Goal: Transaction & Acquisition: Obtain resource

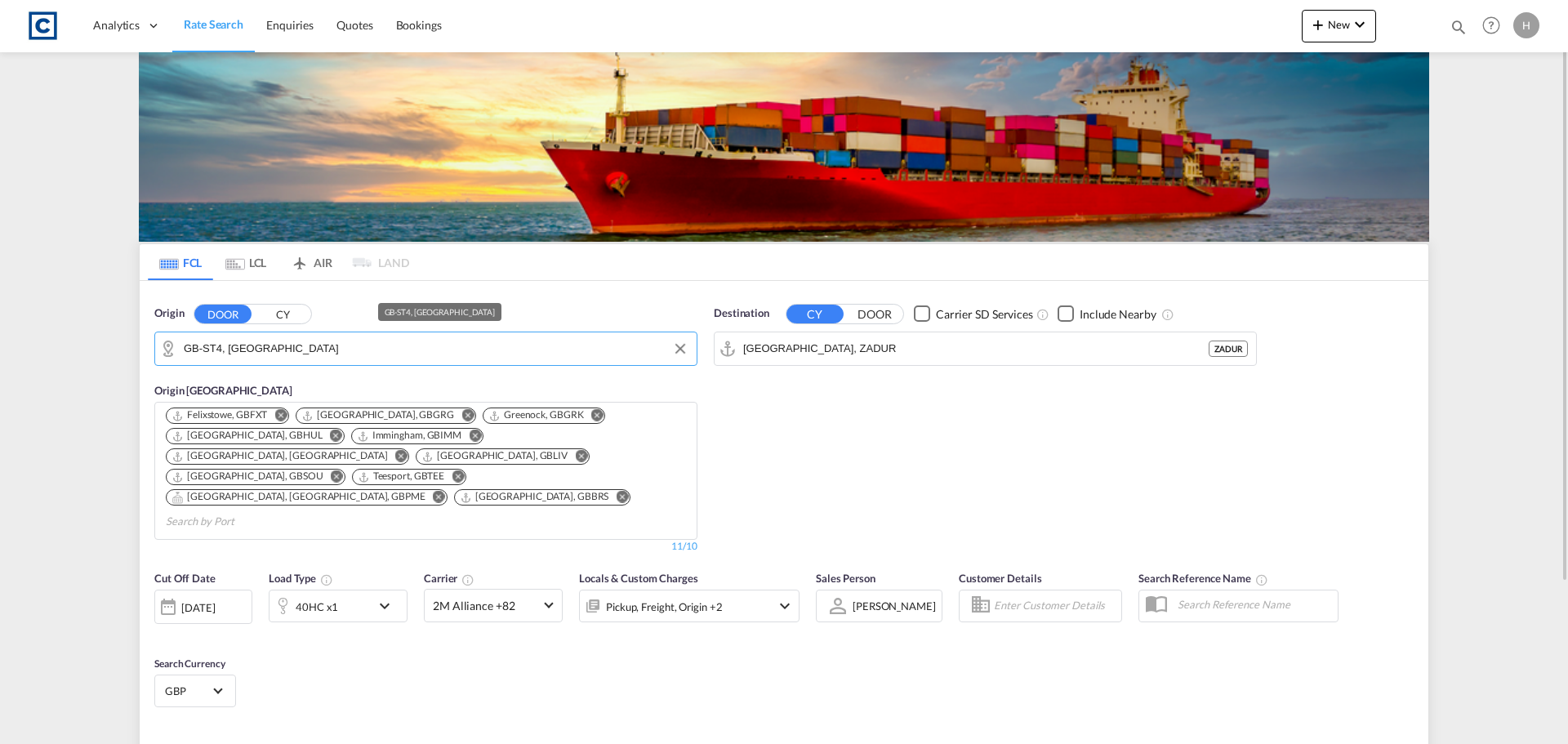
click at [318, 350] on input "GB-ST4, [GEOGRAPHIC_DATA]" at bounding box center [436, 349] width 504 height 25
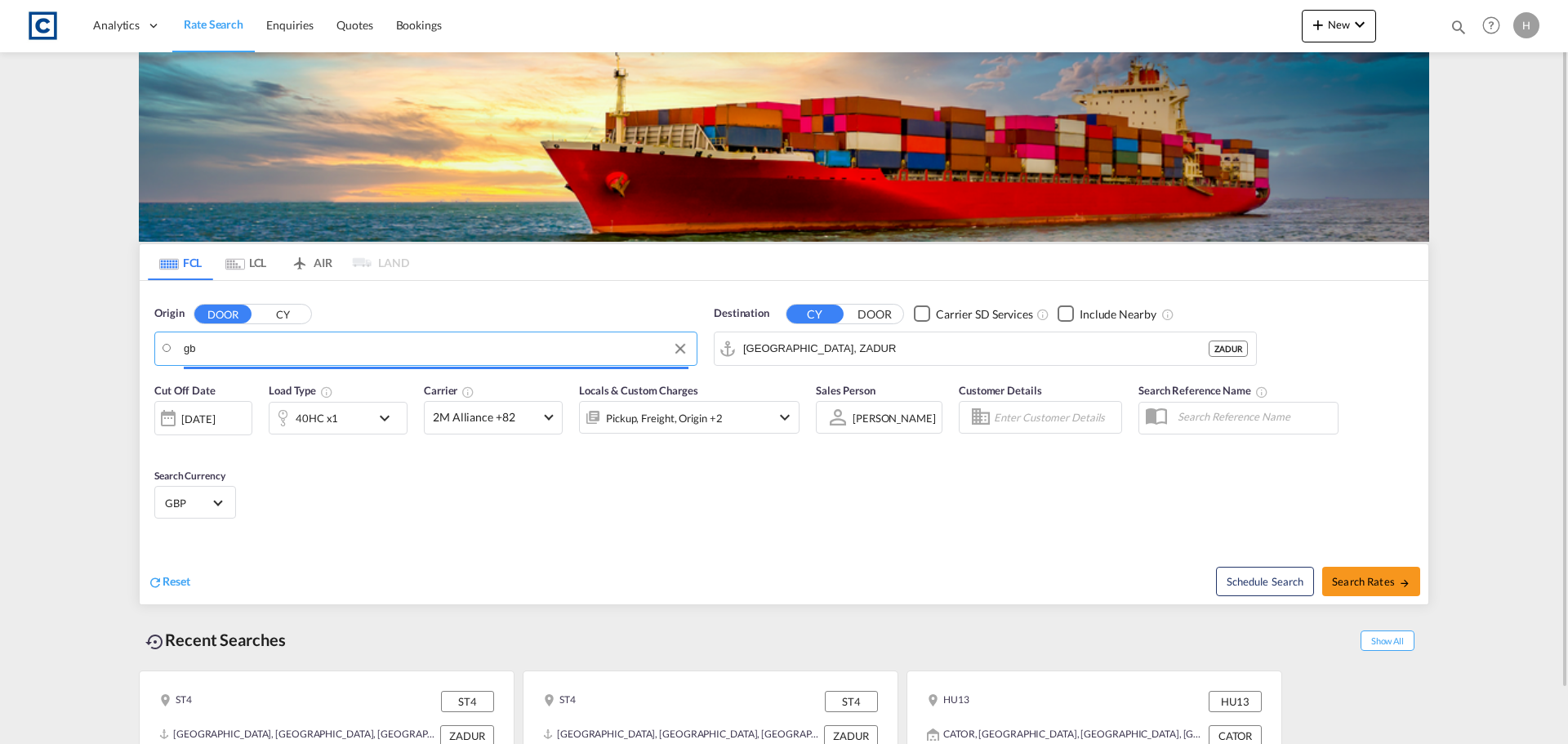
type input "gb h"
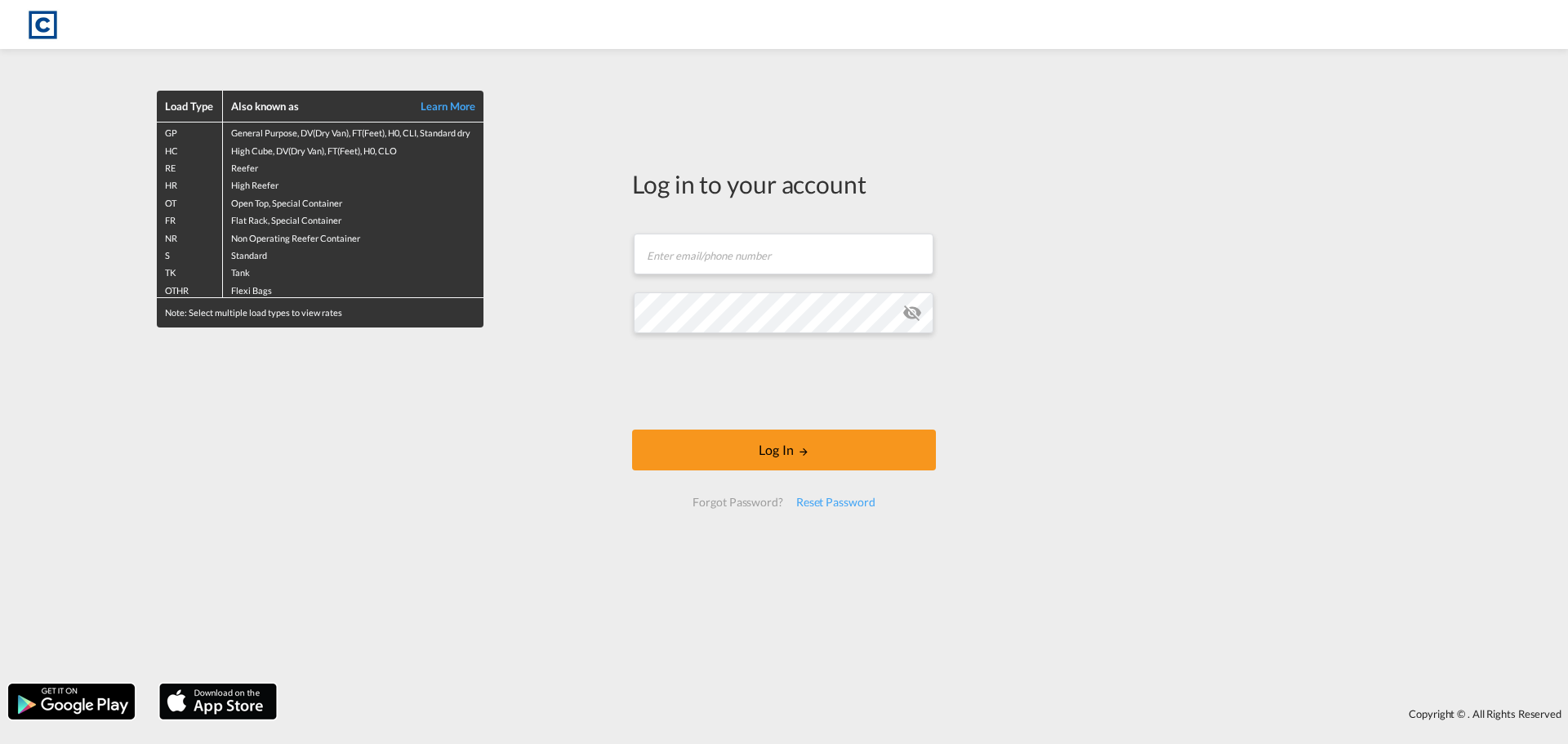
click at [780, 249] on div "Load Type Also known as Learn More GP General Purpose, DV(Dry Van), FT(Feet), H…" at bounding box center [784, 372] width 1568 height 744
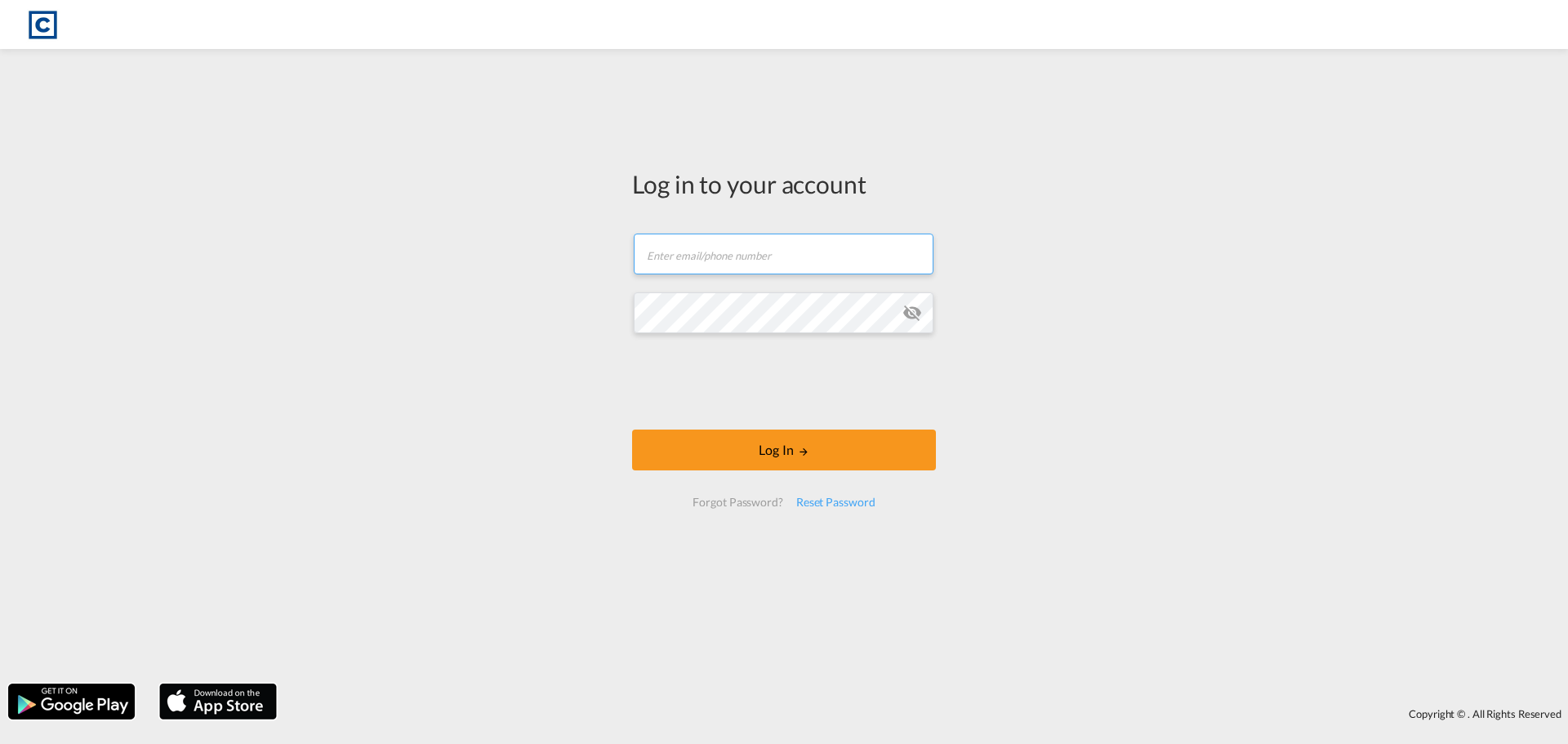
click at [779, 250] on input "text" at bounding box center [784, 254] width 300 height 41
type input "[PERSON_NAME][EMAIL_ADDRESS][DOMAIN_NAME]"
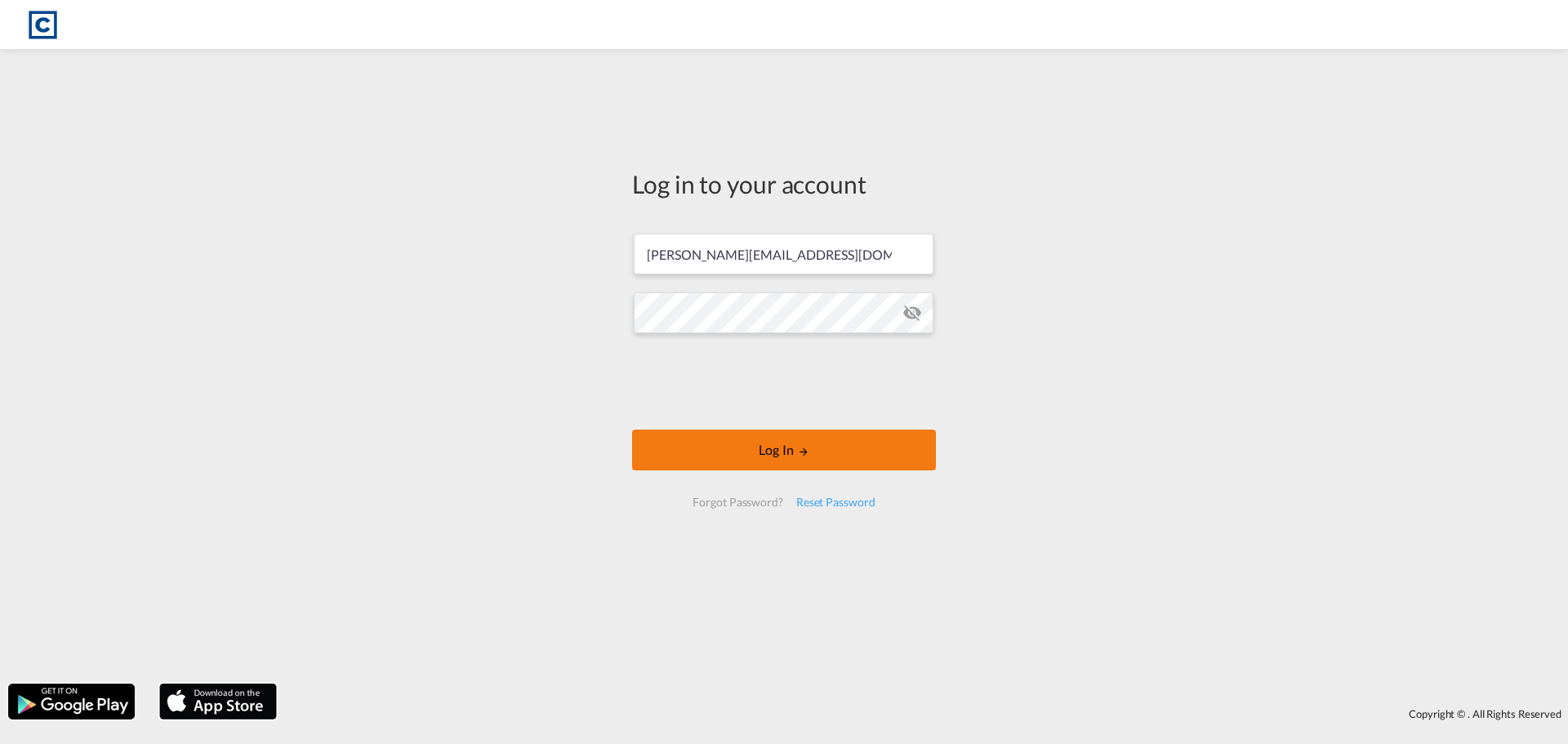
click at [766, 437] on button "Log In" at bounding box center [784, 450] width 304 height 41
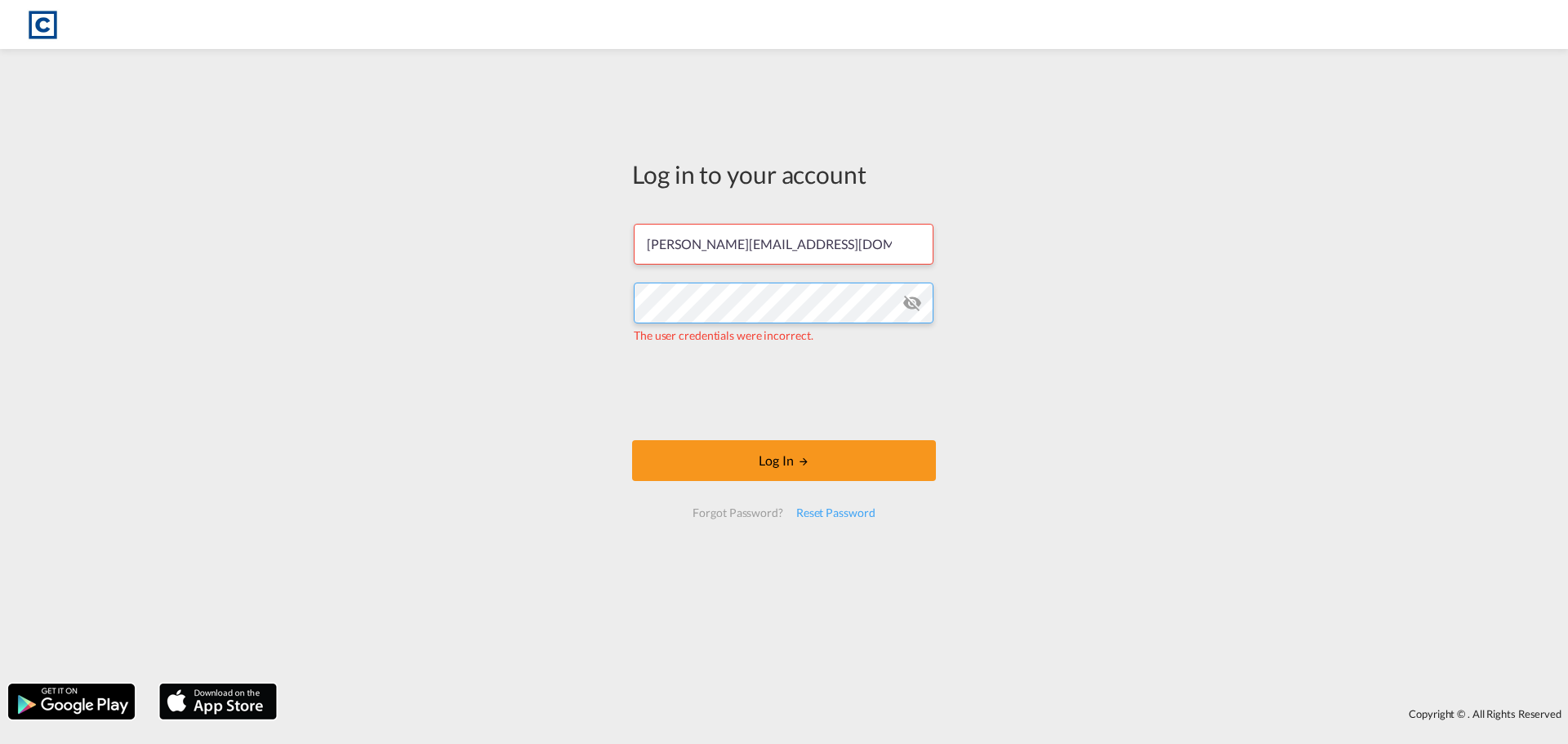
click at [487, 270] on div "Log in to your account hannah.nutter@cardinalgl.com The user credentials were i…" at bounding box center [784, 366] width 1568 height 619
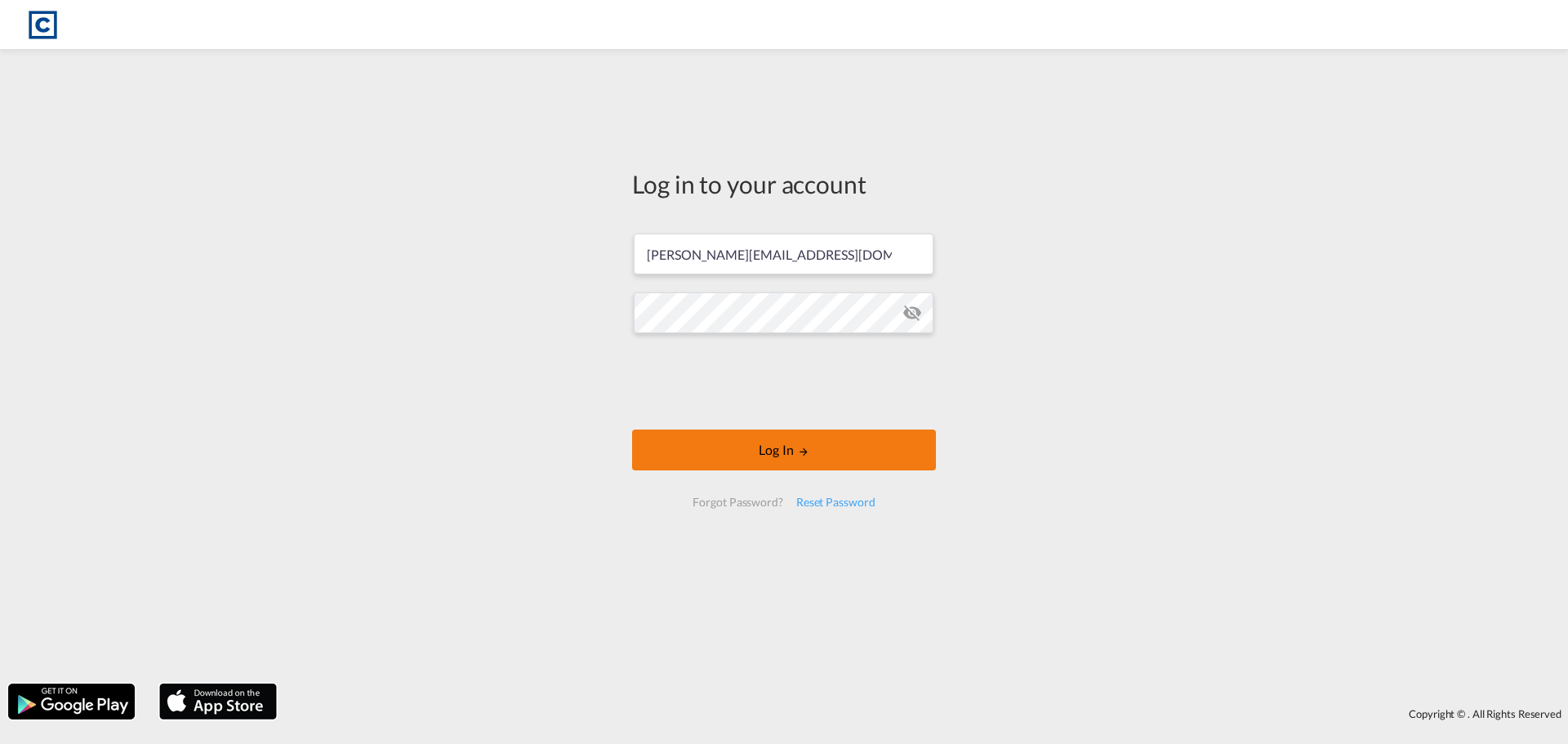
click at [759, 442] on button "Log In" at bounding box center [784, 450] width 304 height 41
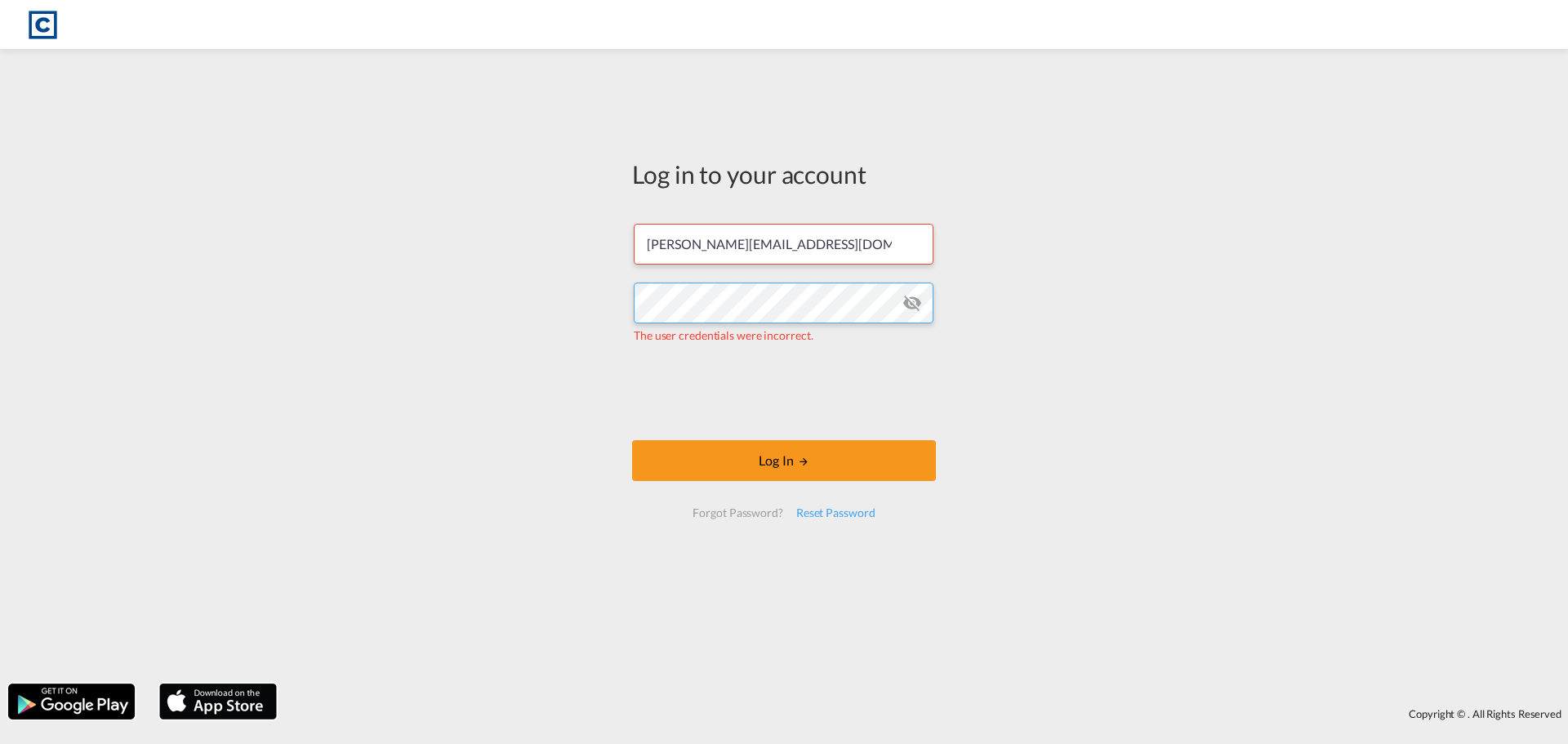
click at [445, 298] on div "Log in to your account hannah.nutter@cardinalgl.com The user credentials were i…" at bounding box center [784, 366] width 1568 height 619
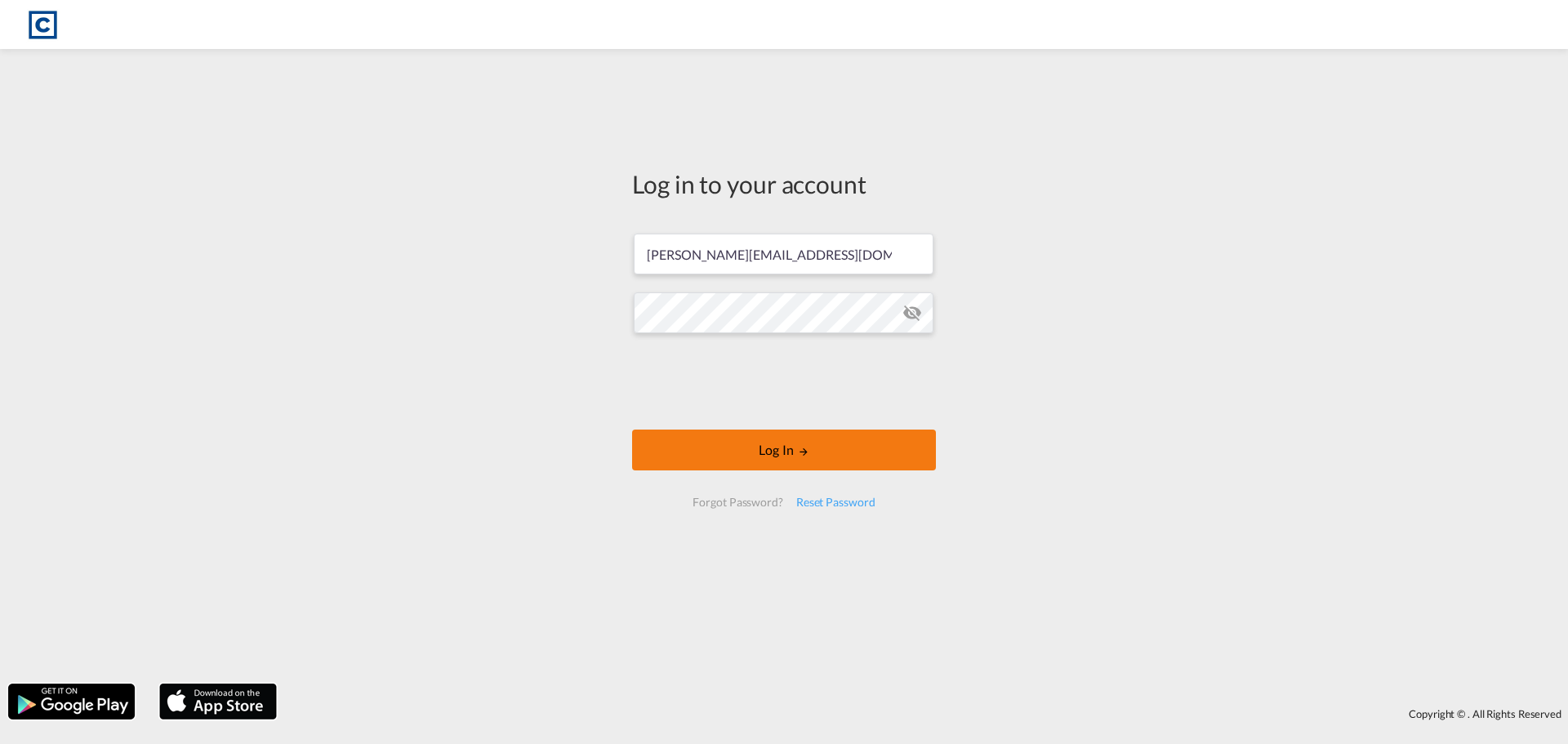
click at [689, 453] on button "Log In" at bounding box center [784, 450] width 304 height 41
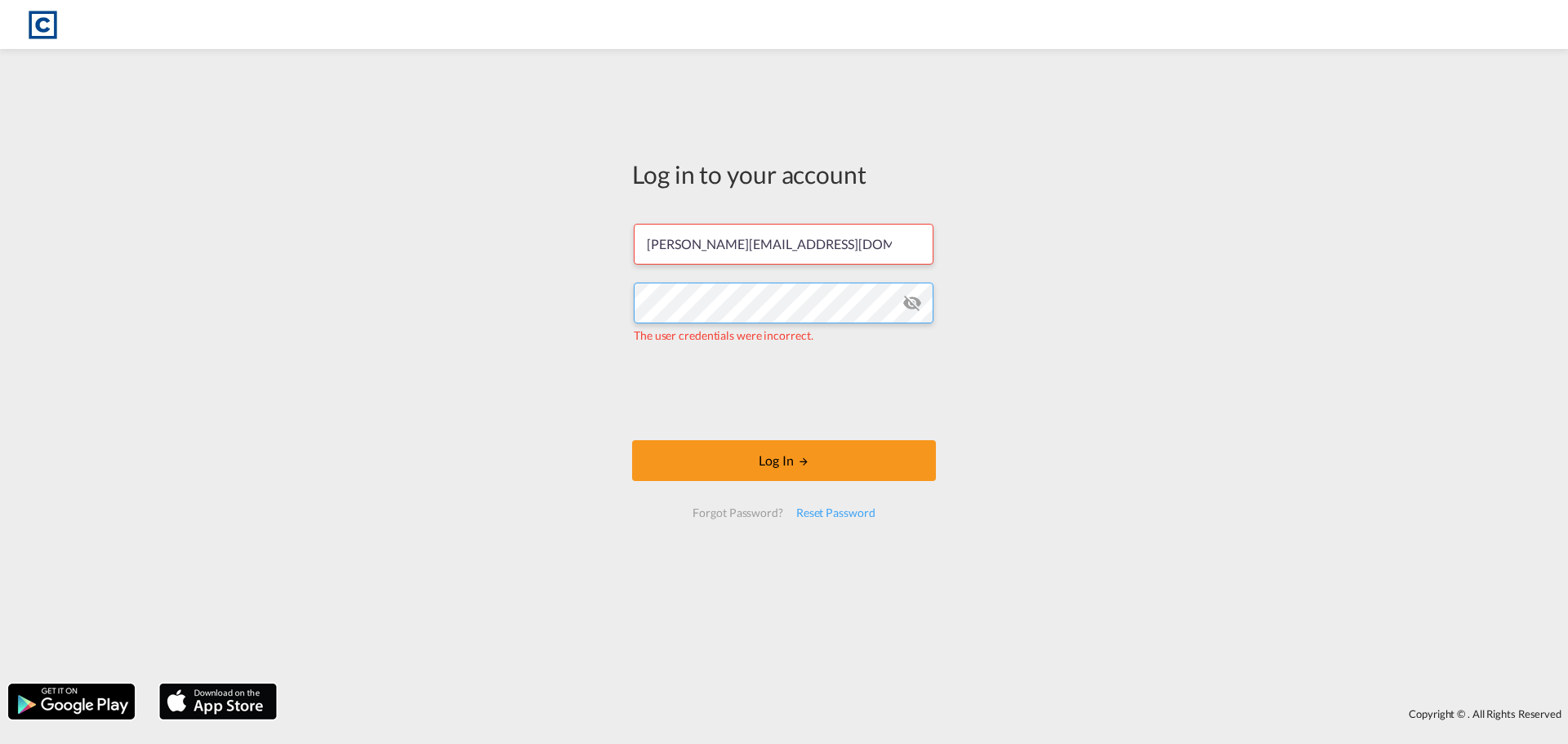
click at [461, 295] on div "Log in to your account hannah.nutter@cardinalgl.com The user credentials were i…" at bounding box center [784, 366] width 1568 height 619
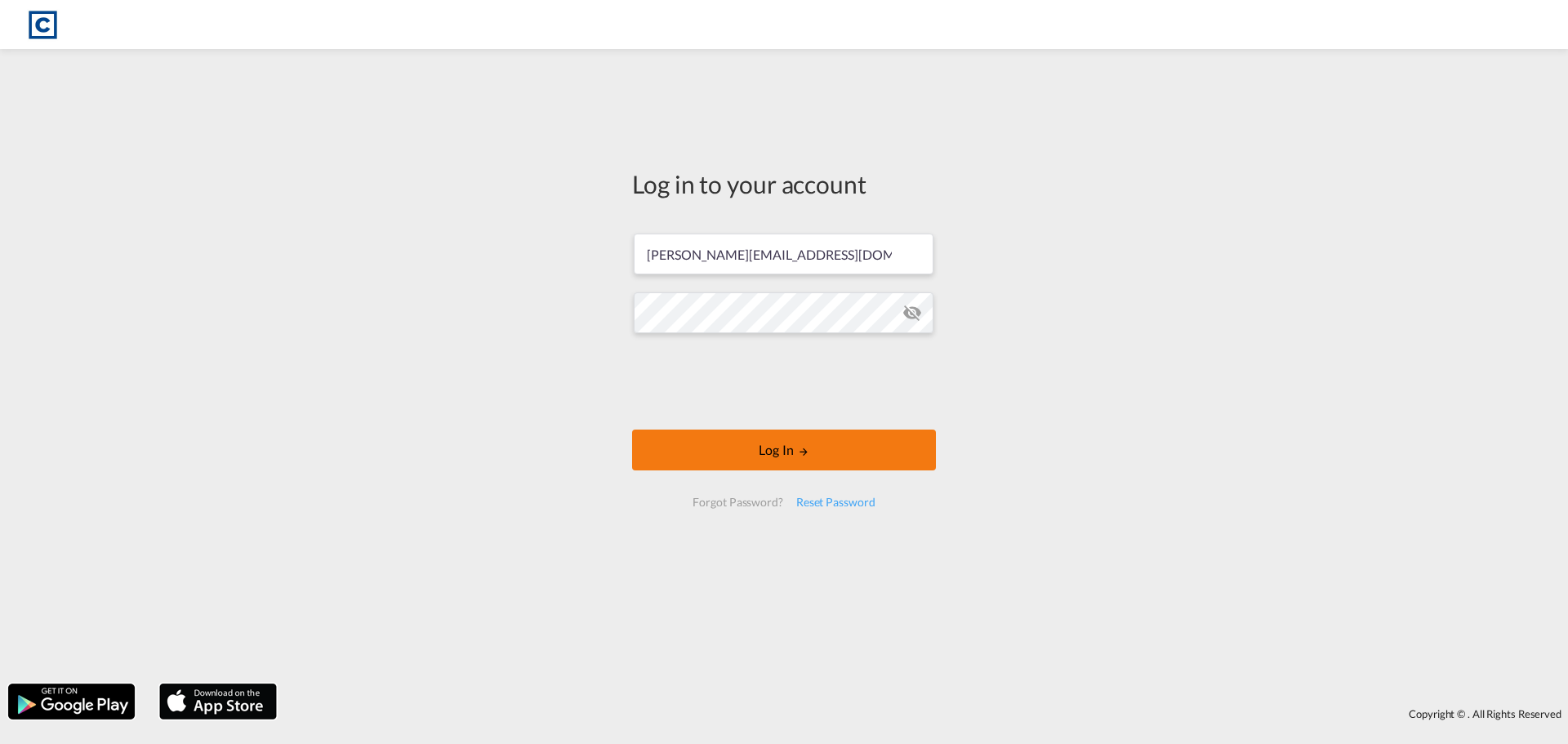
click at [678, 434] on button "Log In" at bounding box center [784, 450] width 304 height 41
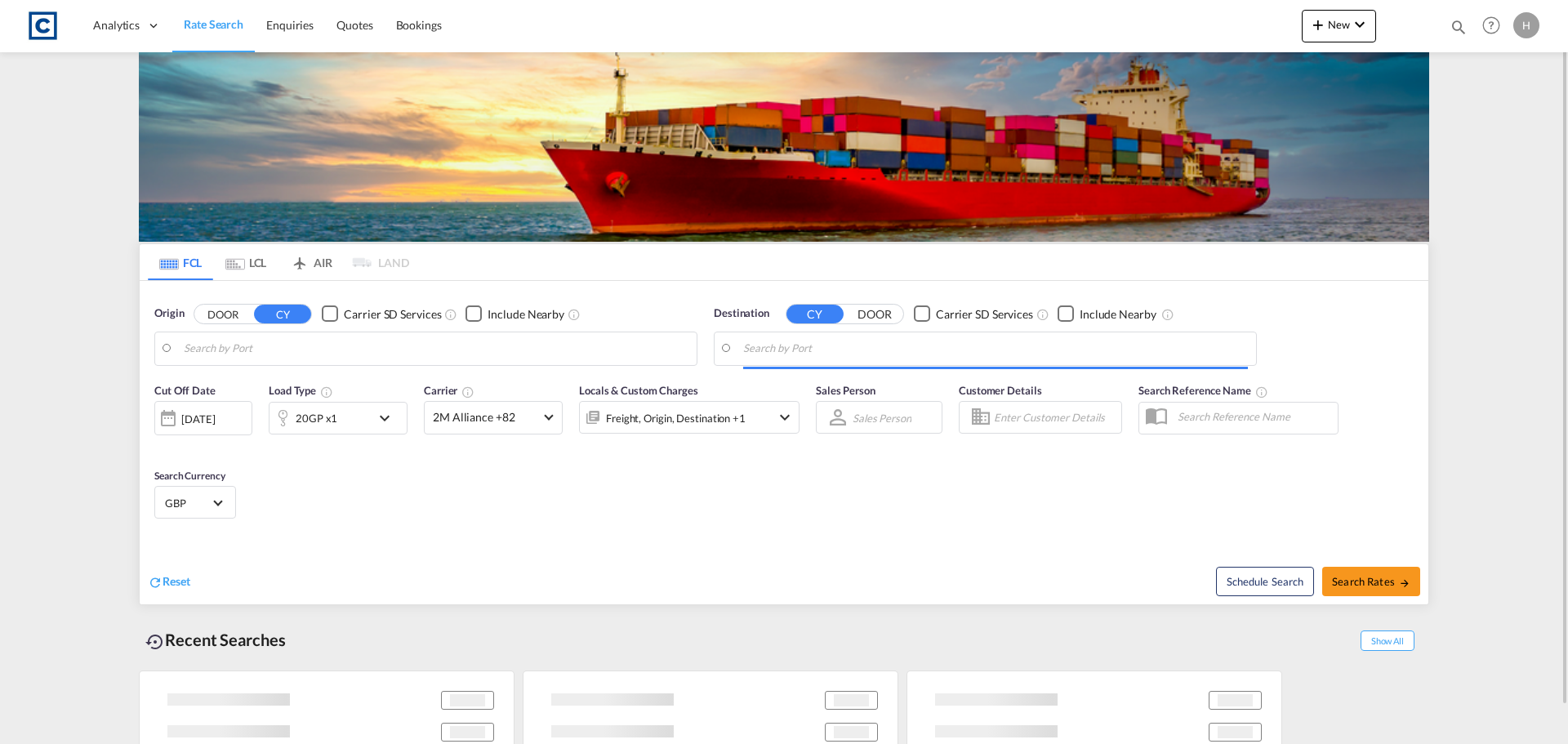
type input "GB-ST4, Stoke-on-Trent"
type input "Durban, ZADUR"
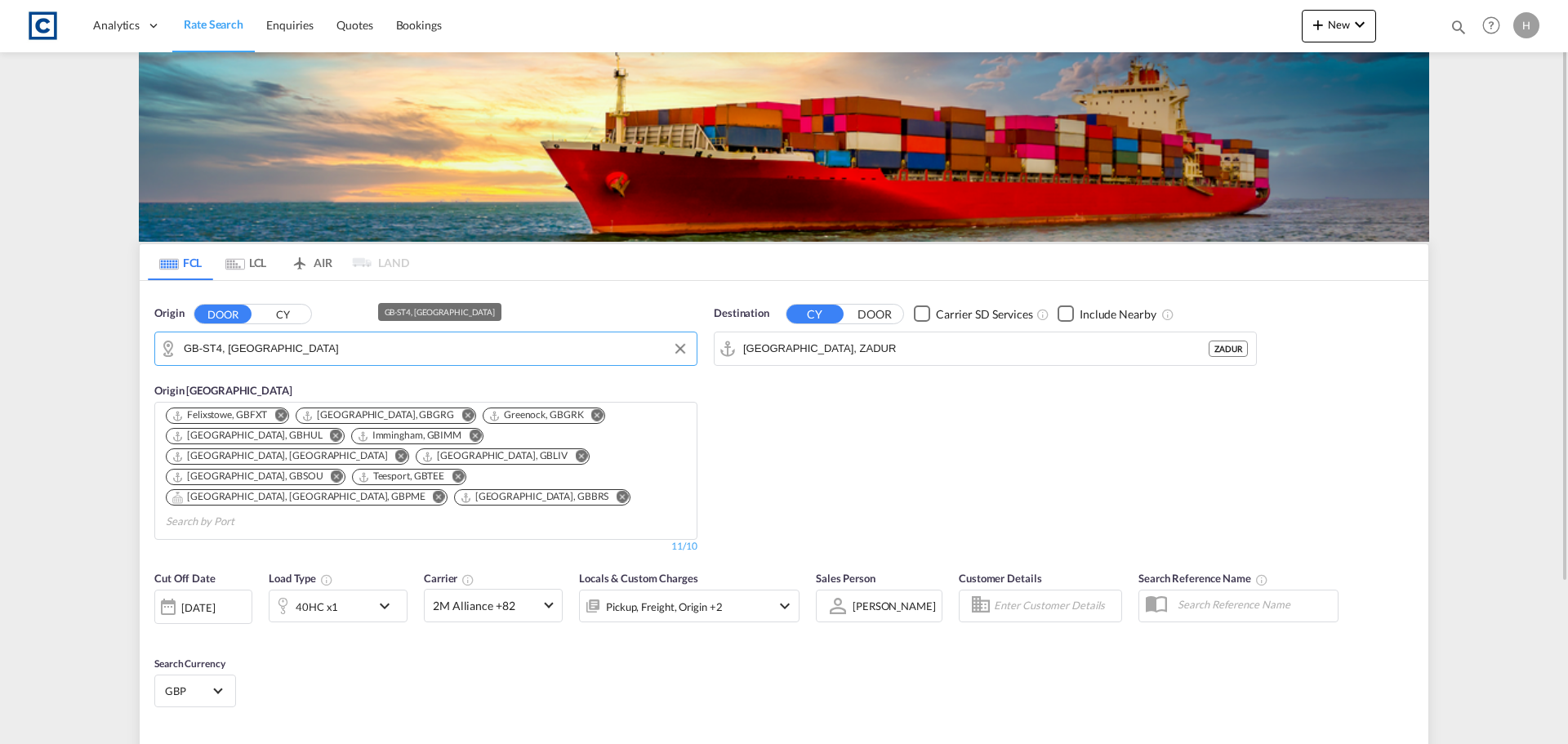
click at [502, 343] on input "GB-ST4, Stoke-on-Trent" at bounding box center [436, 349] width 504 height 25
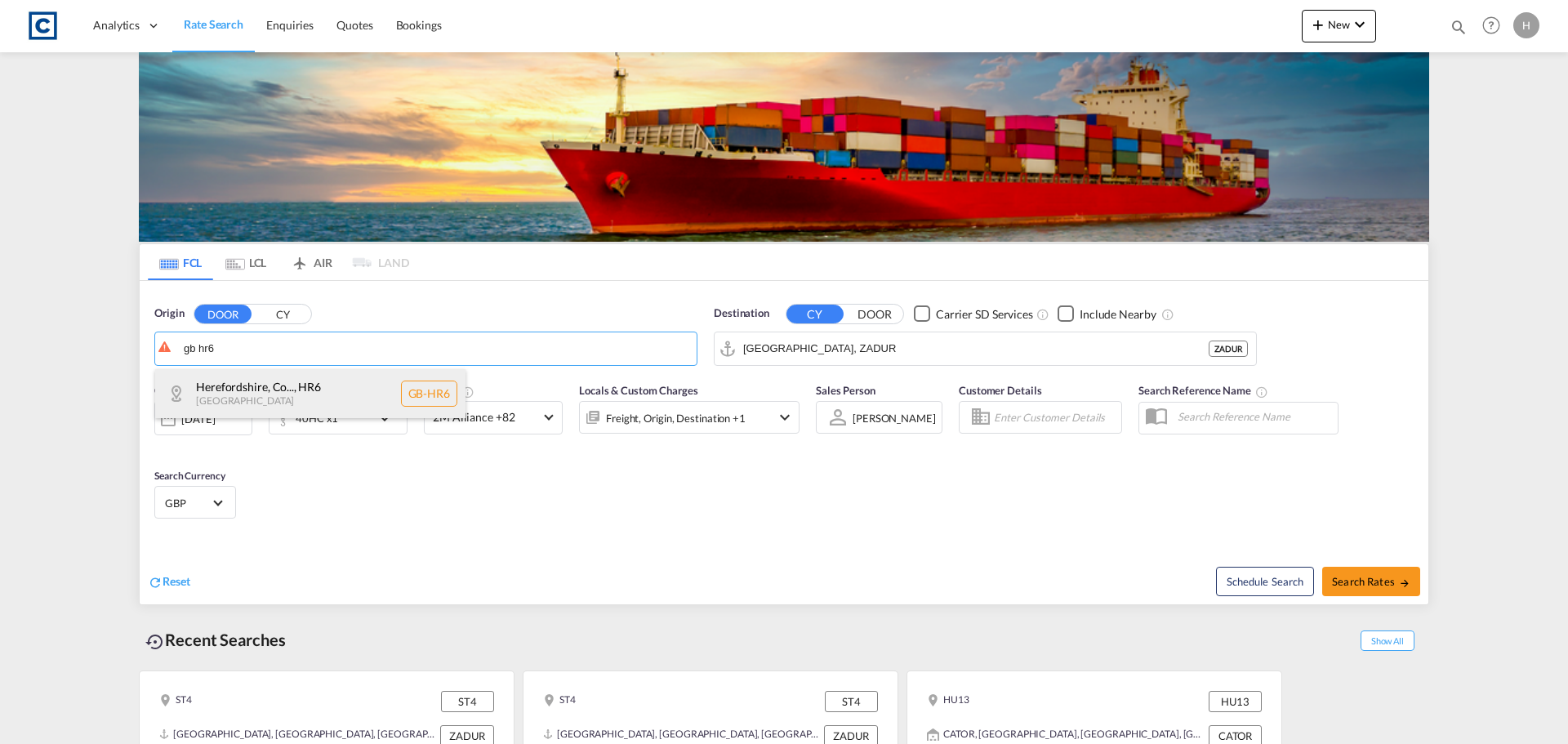
click at [378, 397] on div "Herefordshire, Co... , HR6 United Kingdom GB-HR6" at bounding box center [310, 394] width 310 height 49
type input "GB-HR6, Herefordshire, County of"
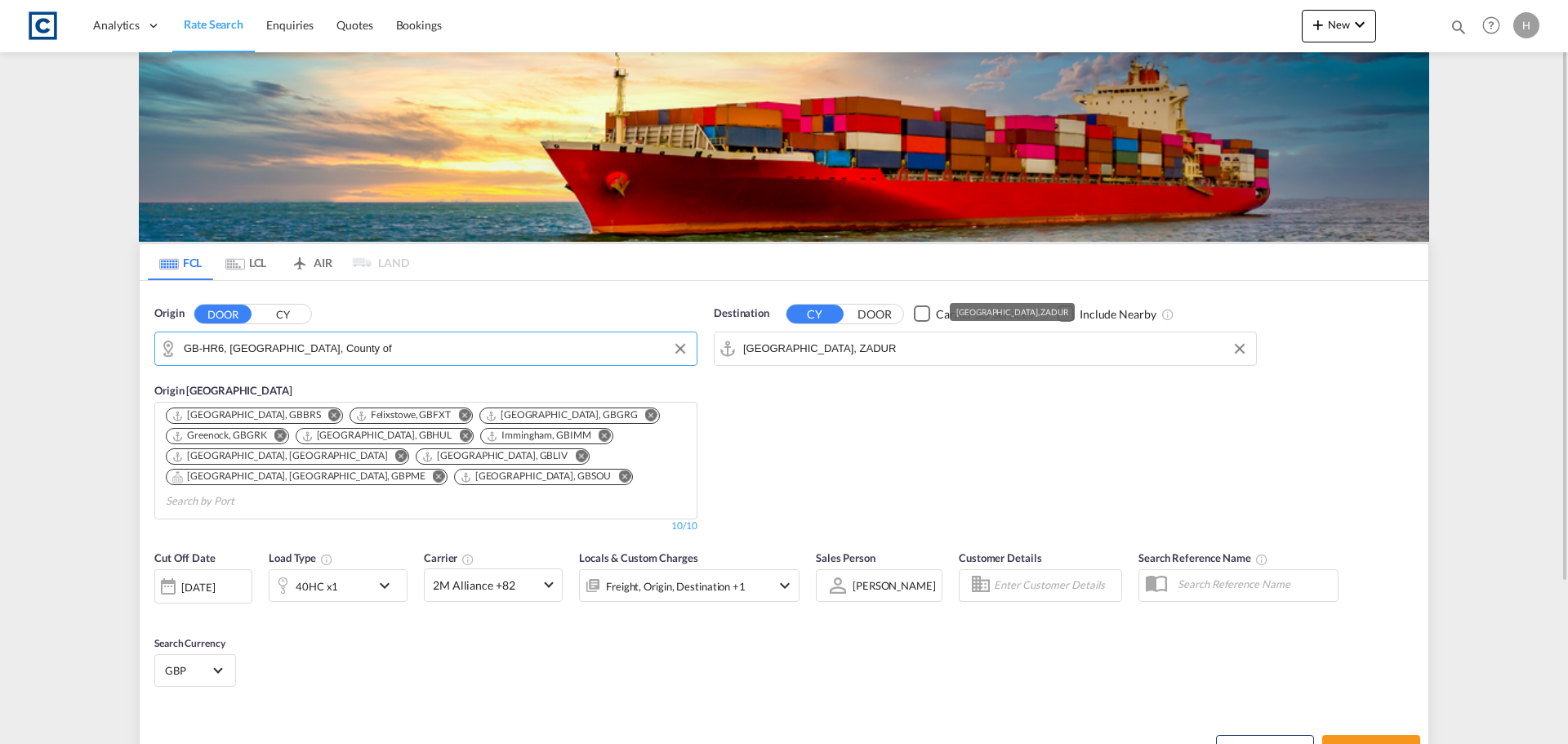
click at [938, 350] on input "Durban, ZADUR" at bounding box center [995, 349] width 504 height 25
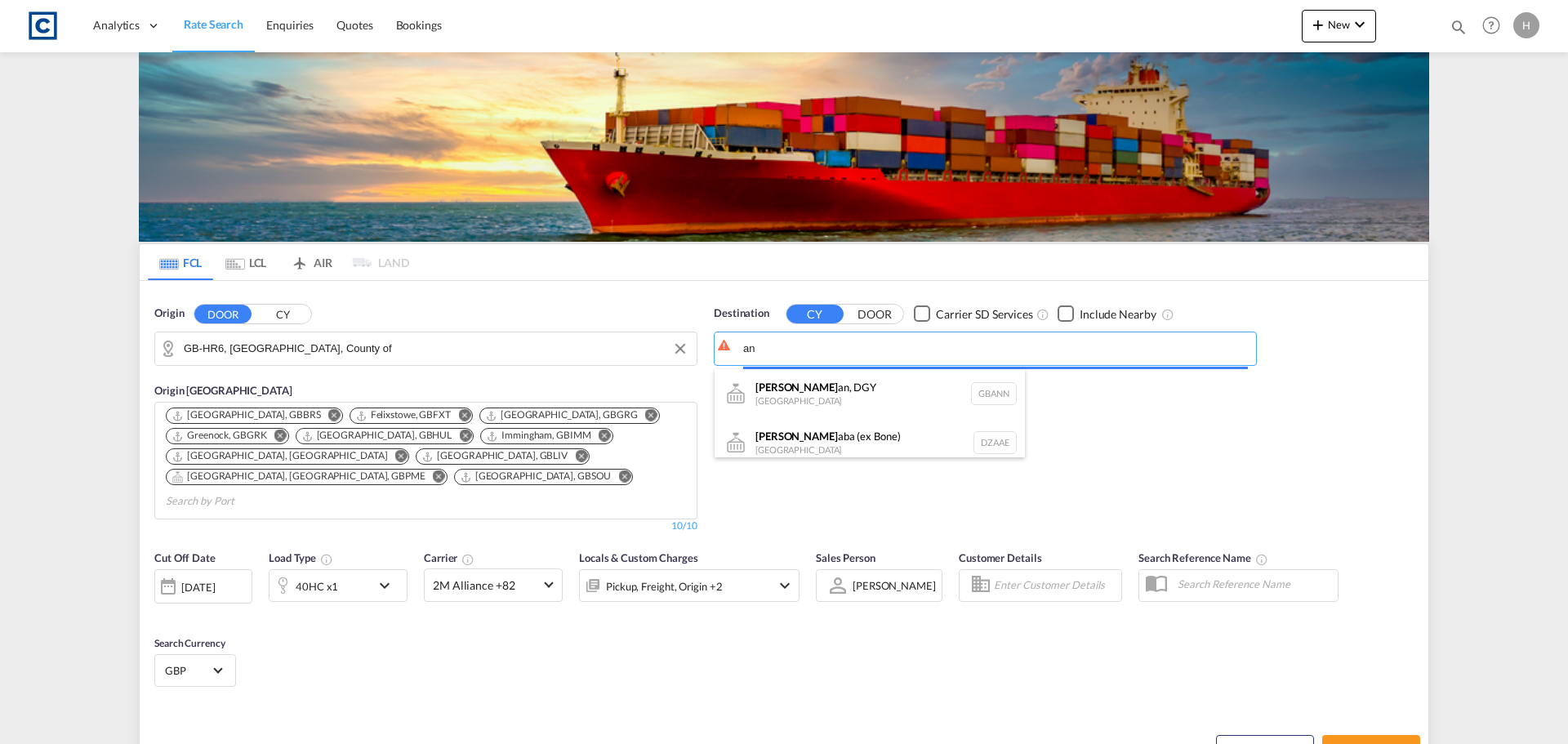
type input "a"
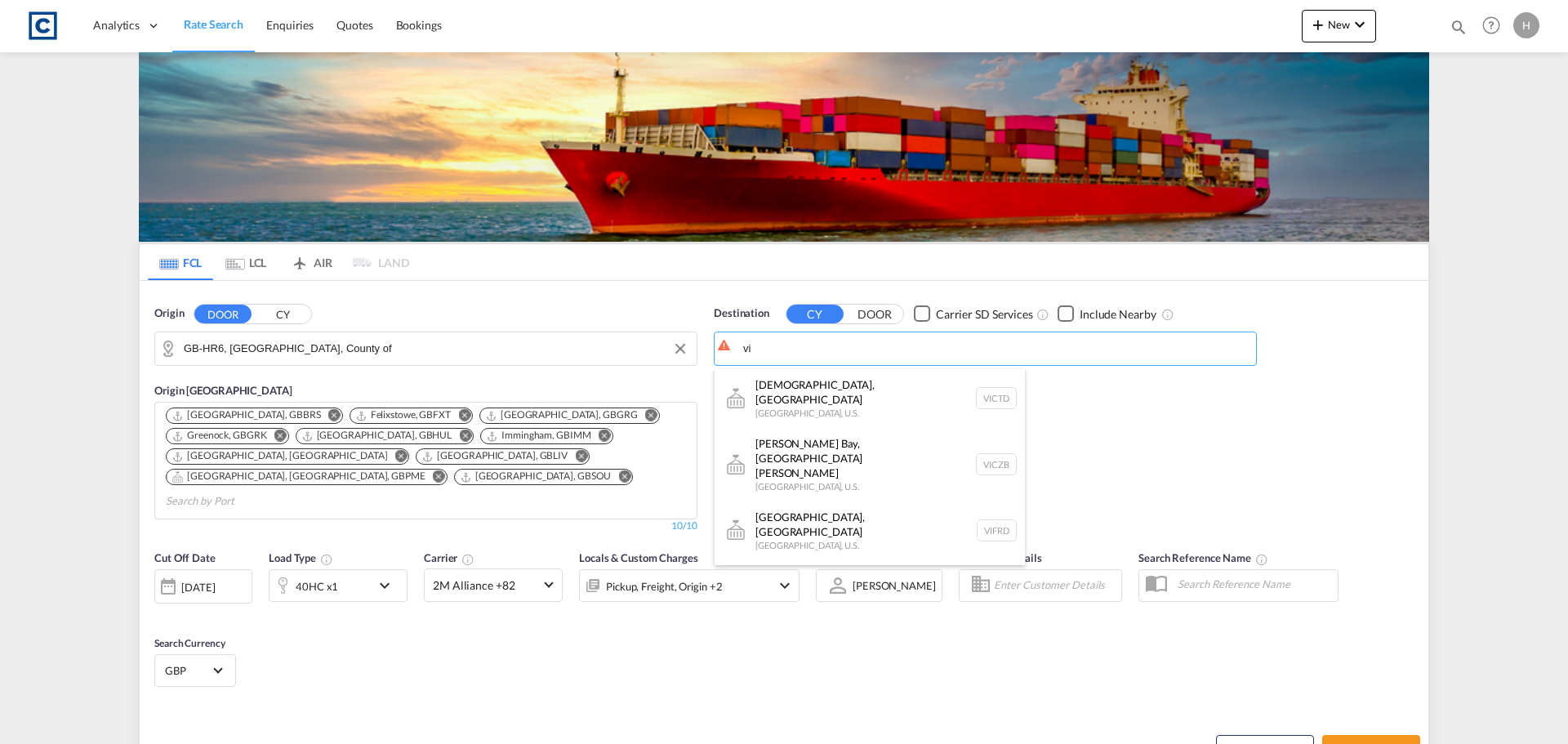
type input "v"
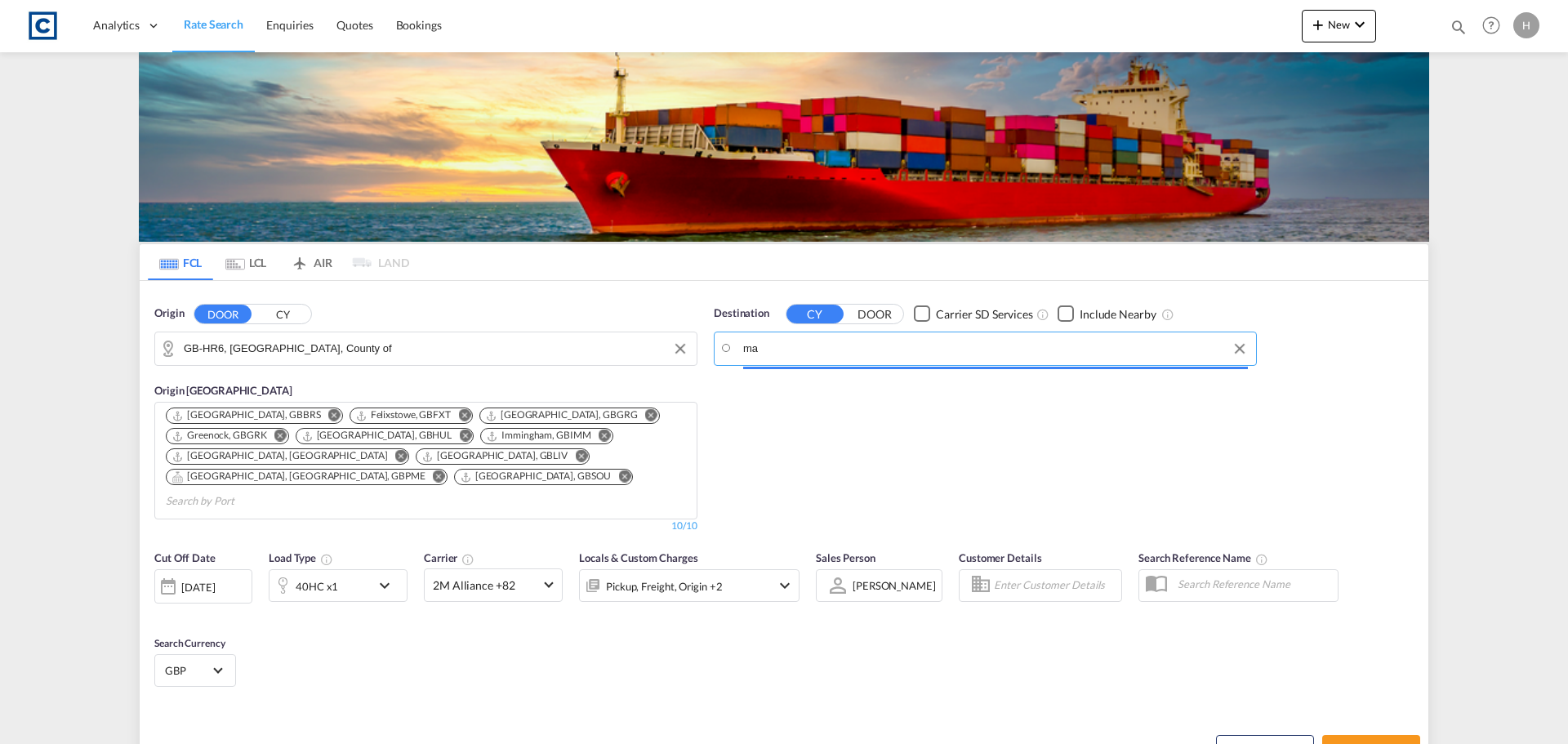
type input "m"
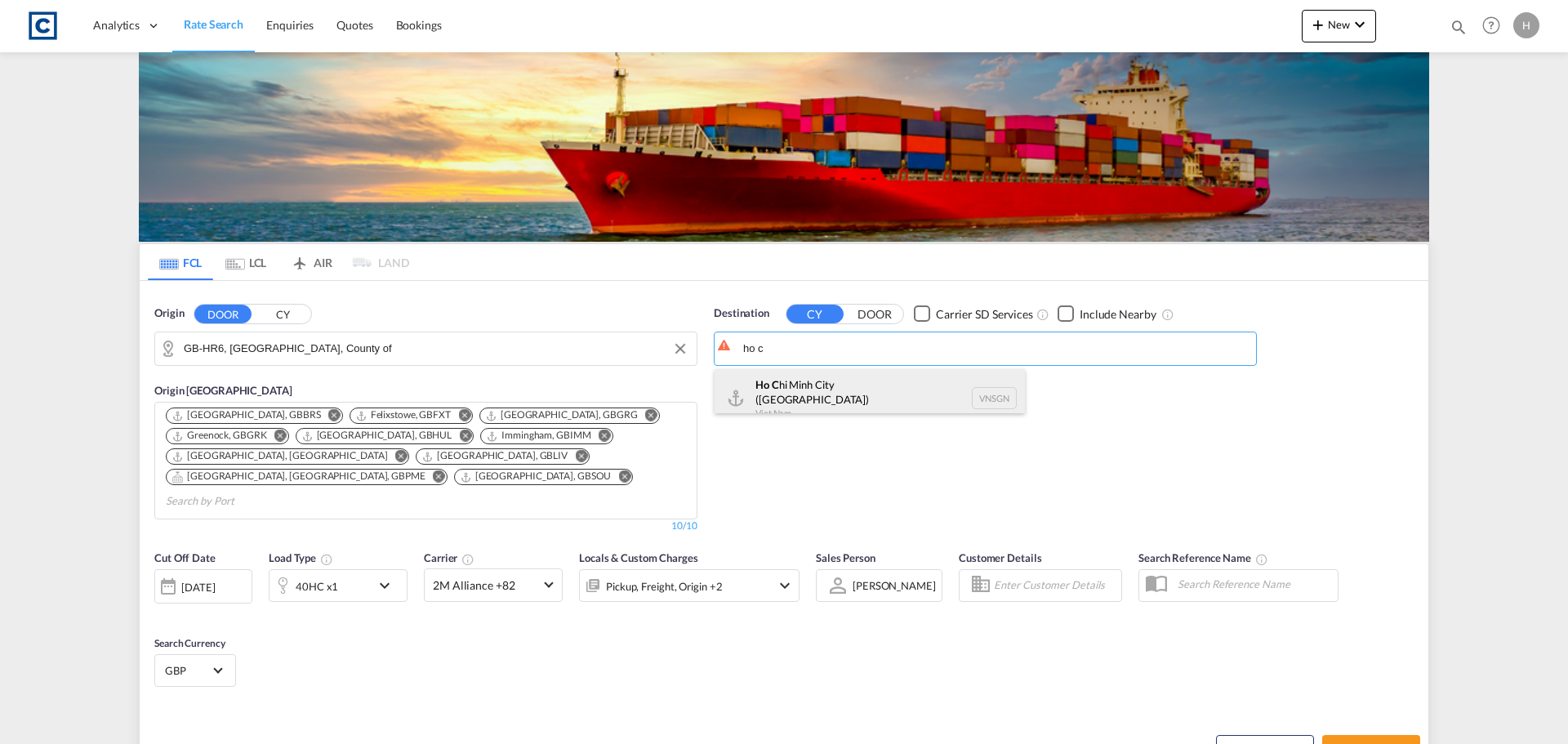
click at [967, 384] on div "Ho C hi Minh City (Saigon) Viet Nam VNSGN" at bounding box center [870, 398] width 310 height 59
type input "Ho Chi Minh City (Saigon), VNSGN"
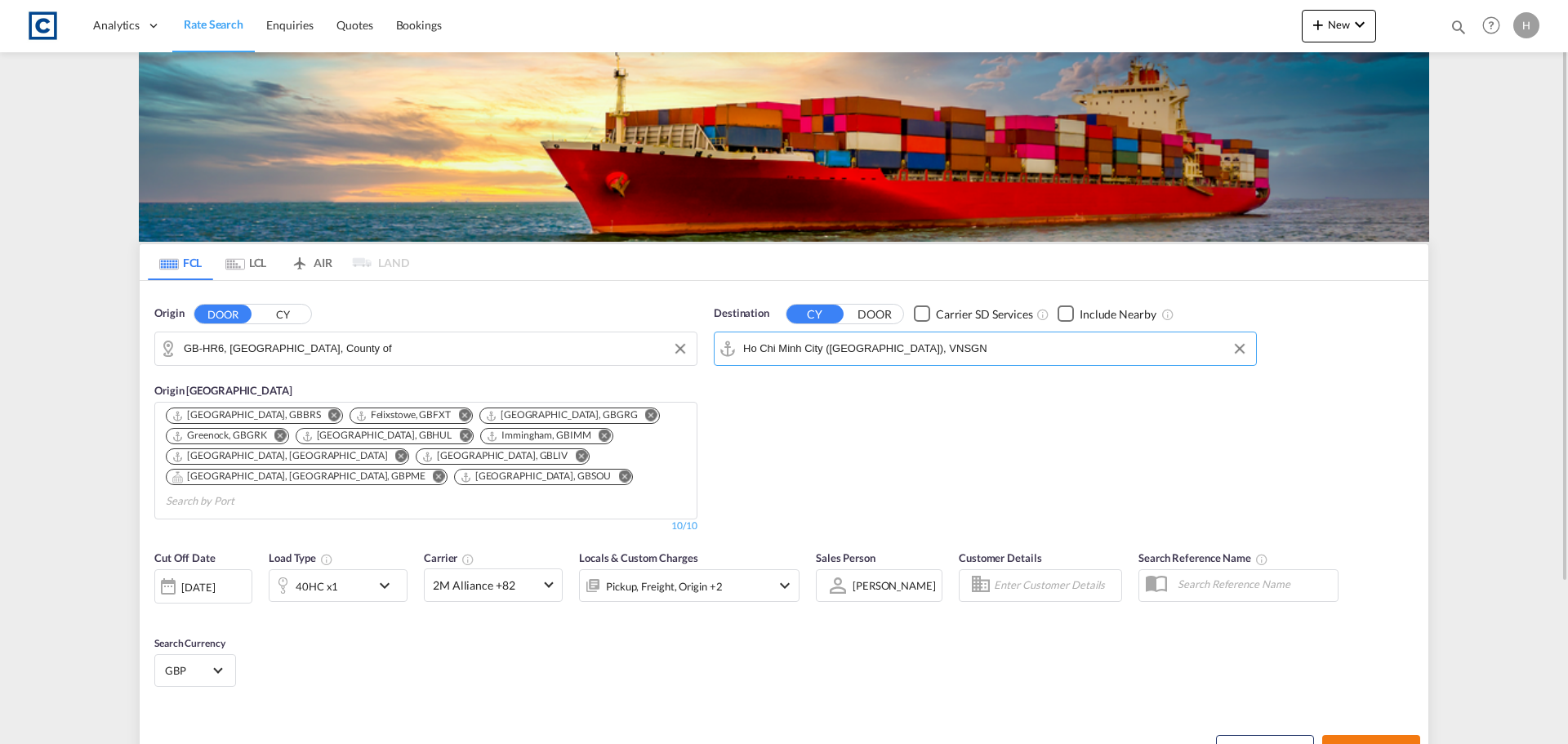
click at [1386, 735] on button "Search Rates" at bounding box center [1371, 750] width 98 height 30
type input "HR6 to VNSGN / 11 Sep 2025"
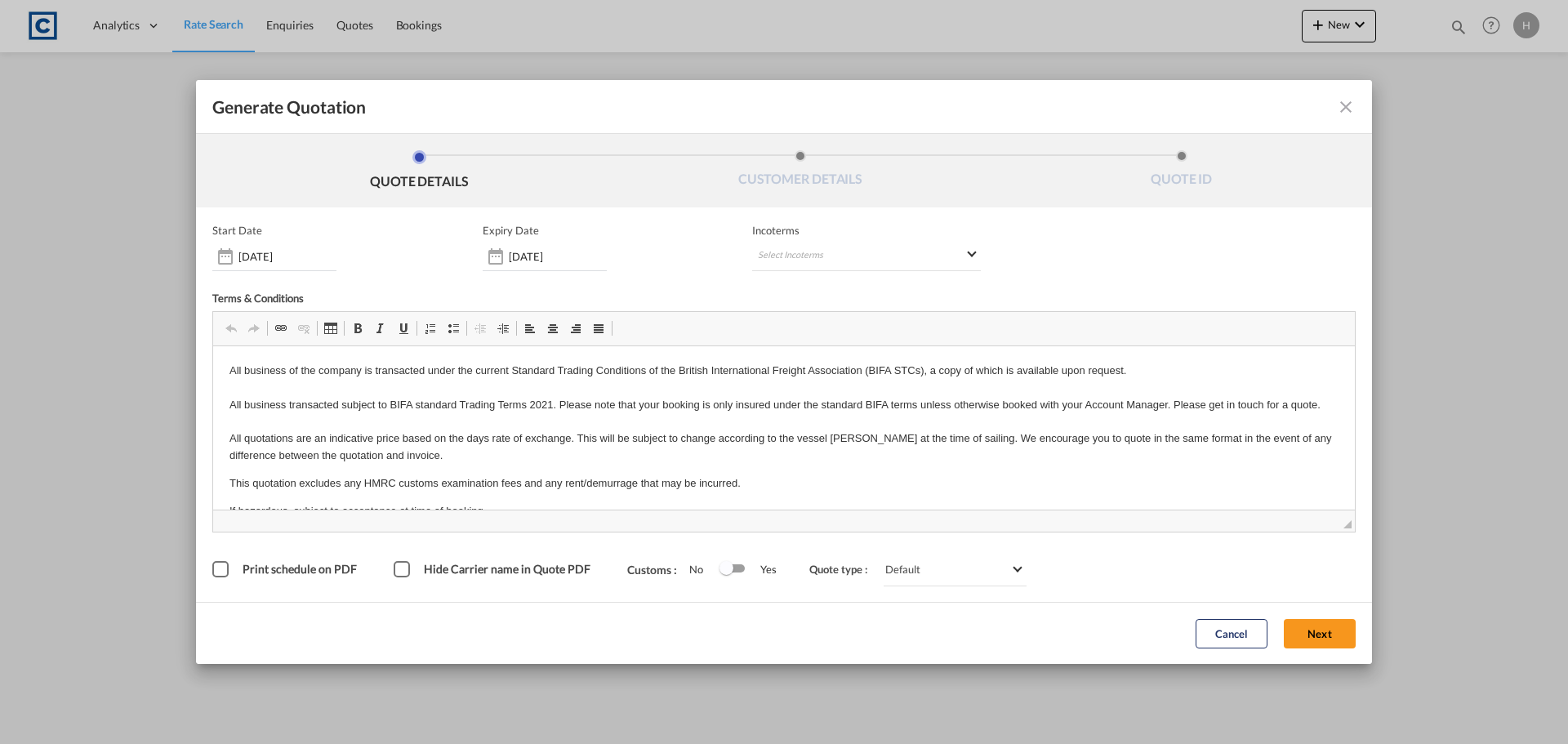
click at [1327, 528] on span "◢" at bounding box center [784, 521] width 1142 height 22
click at [1333, 632] on button "Next" at bounding box center [1320, 634] width 72 height 30
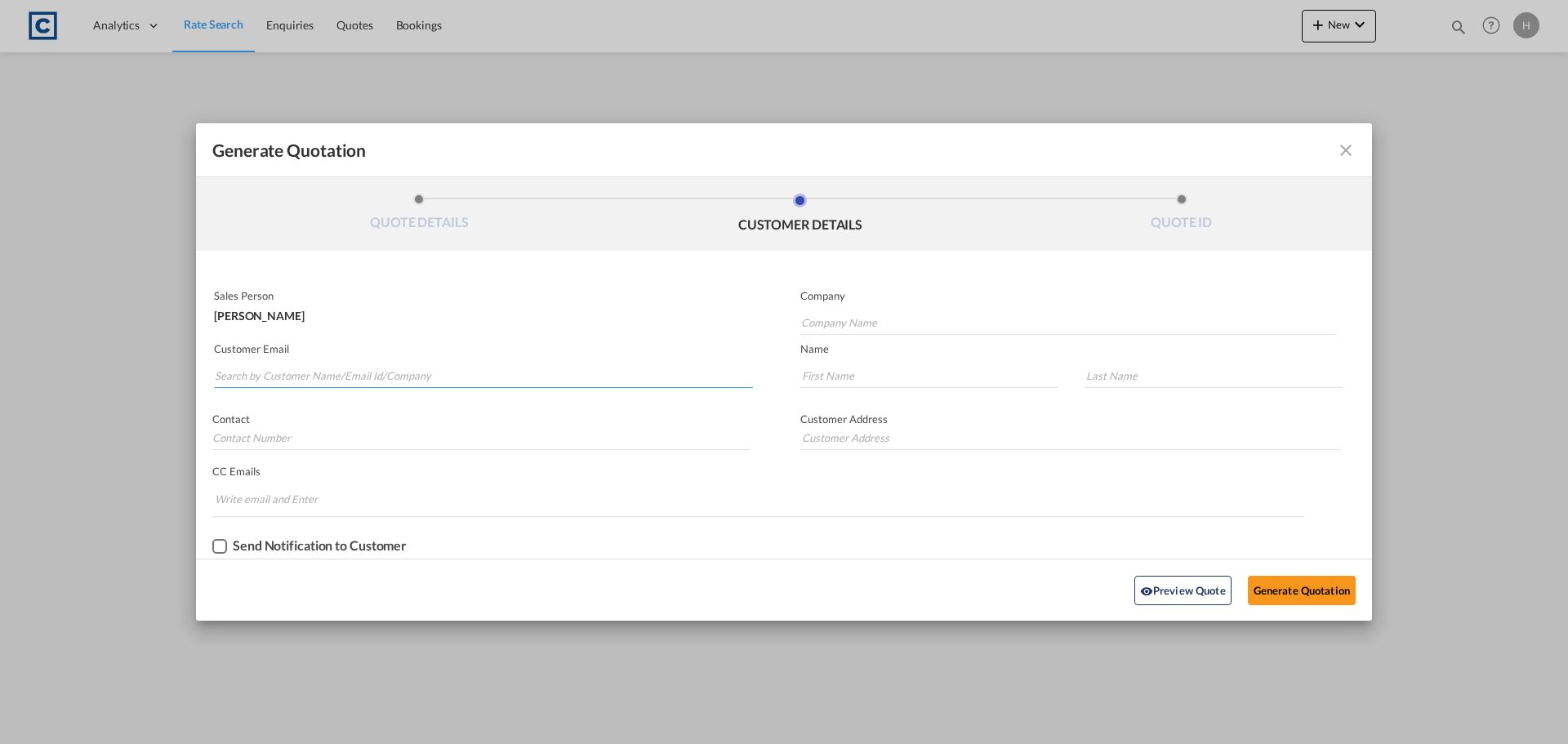
click at [539, 380] on input "Search by Customer Name/Email Id/Company" at bounding box center [484, 376] width 539 height 25
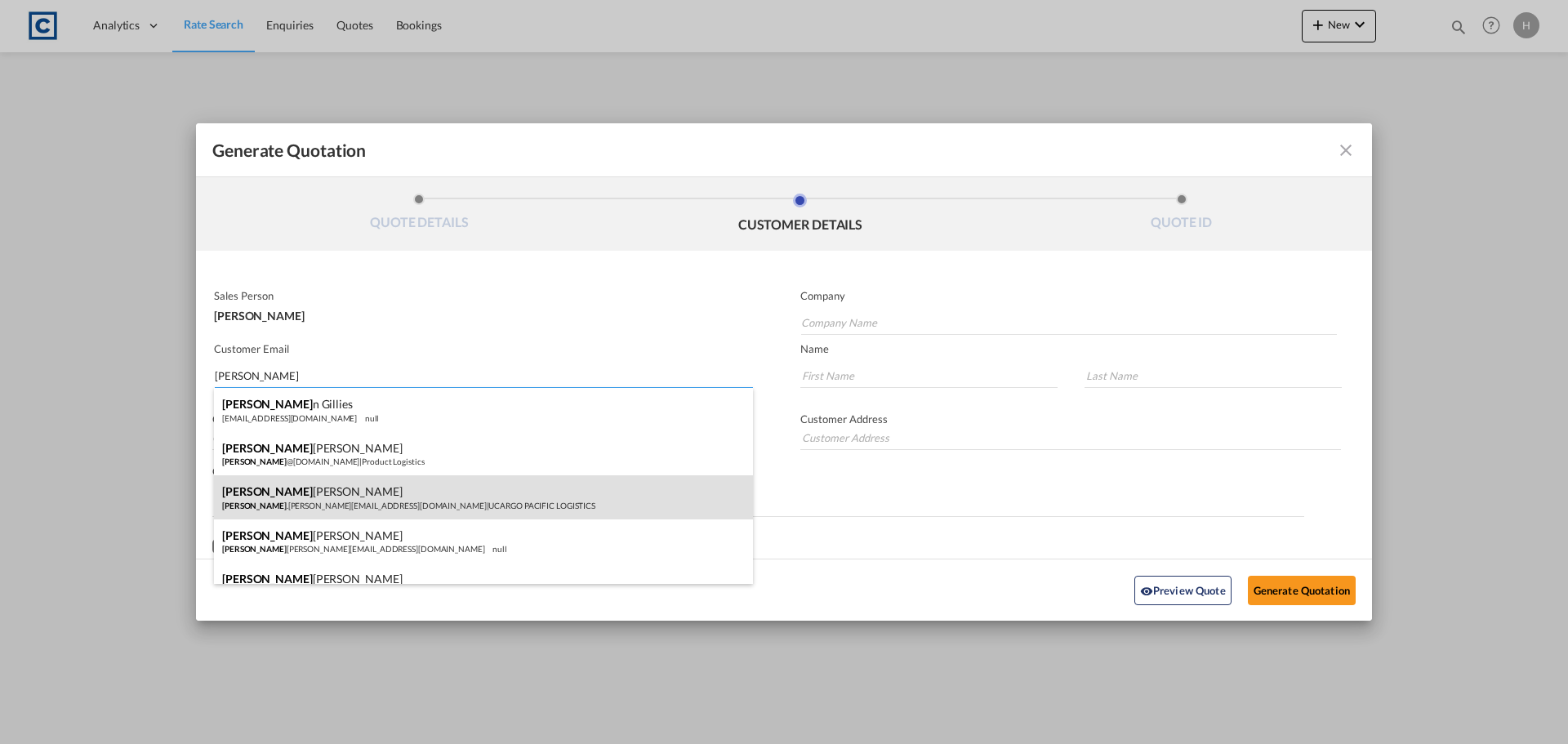
type input "steve"
click at [464, 508] on div "Steve Rogers steve .rogers@ucargopacific.com | UCARGO PACIFIC LOGISTICS" at bounding box center [483, 498] width 539 height 44
type input "UCARGO PACIFIC LOGISTICS"
type input "steve.rogers@ucargopacific.com"
type input "Steve"
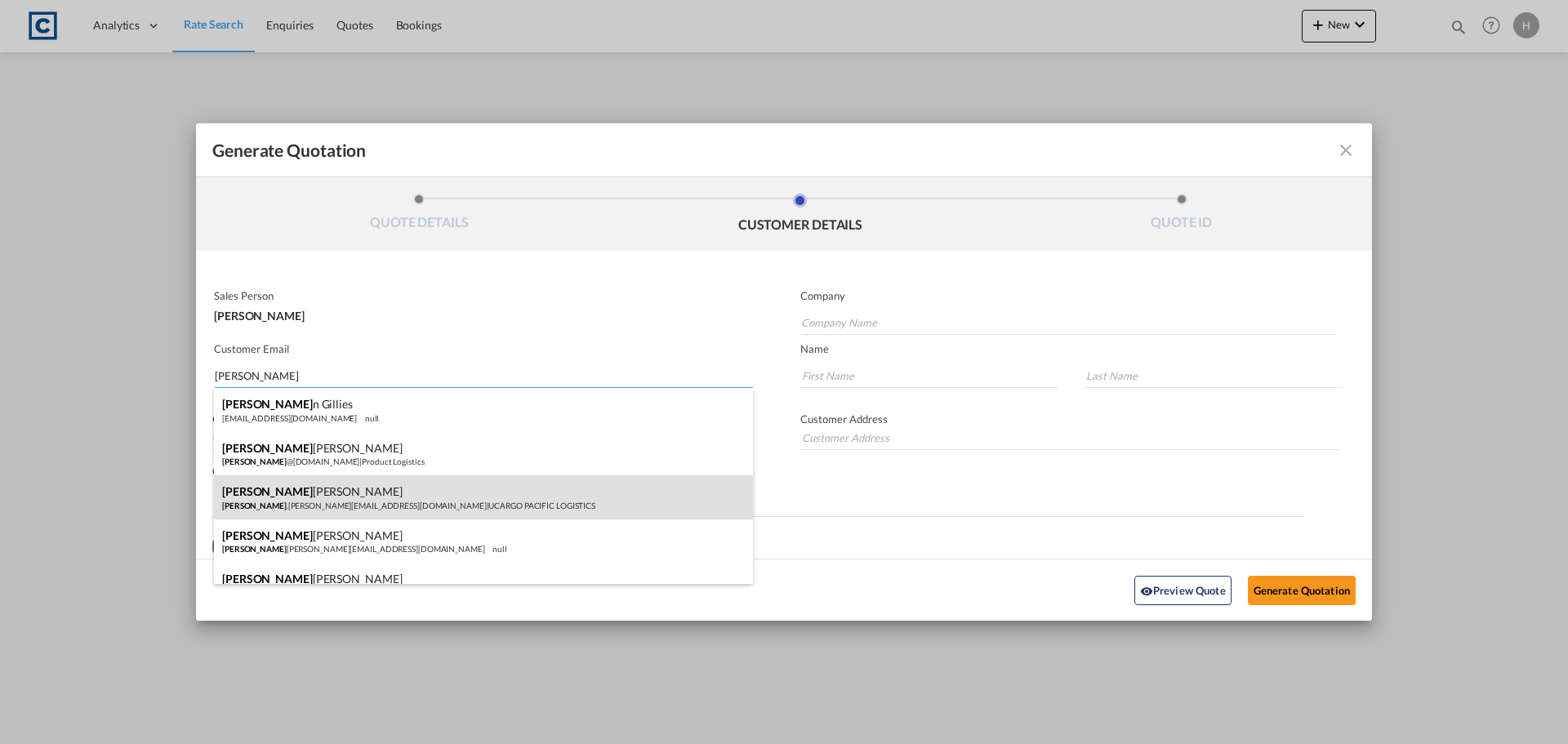
type input "Rogers"
type input "Suite 15AII MIOC Styal Road, Manchester M22 5WB"
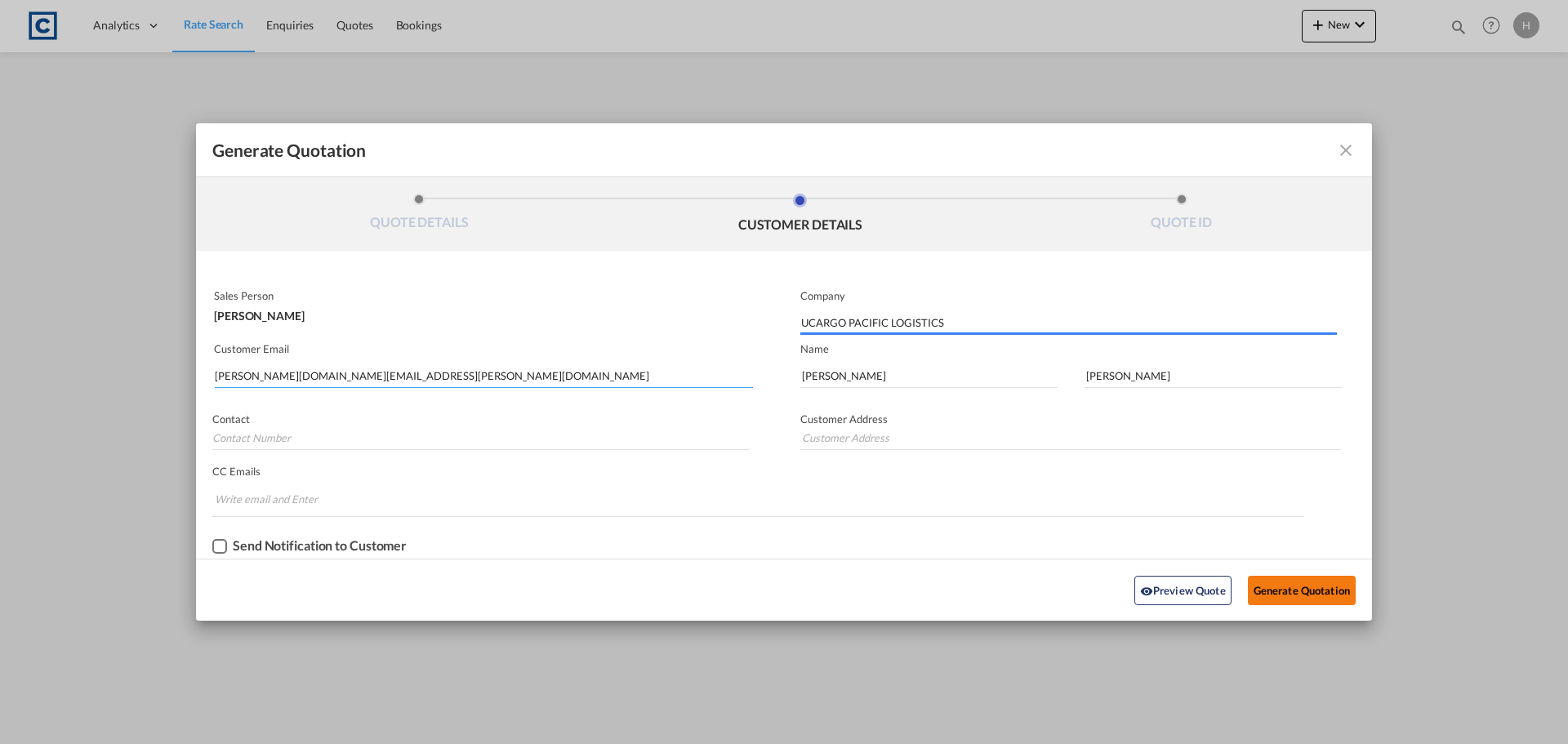
type input "Suite 15AII MIOC Styal Road, Manchester M22 5WB"
click at [1301, 592] on button "Generate Quotation" at bounding box center [1302, 591] width 108 height 30
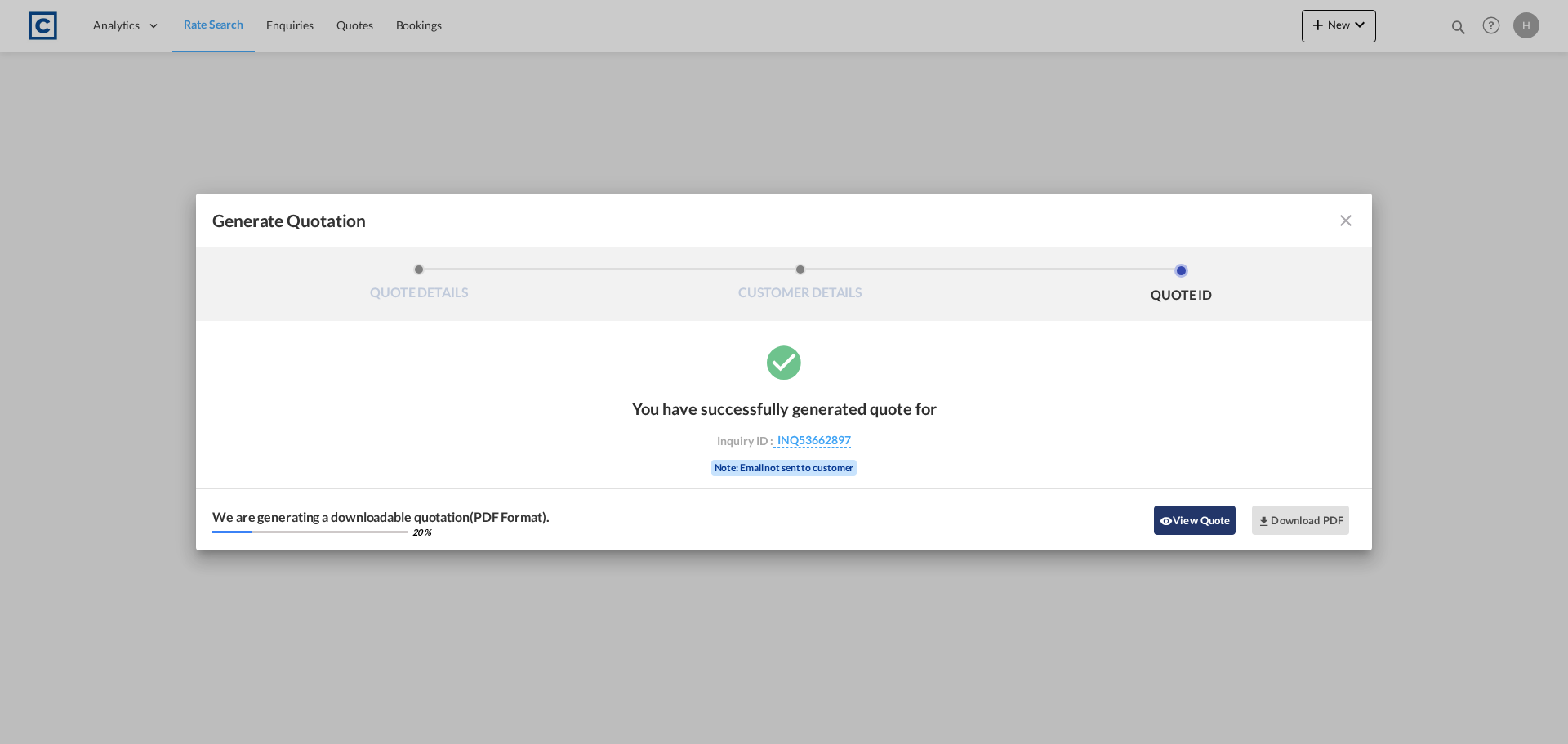
click at [1203, 521] on button "View Quote" at bounding box center [1195, 520] width 82 height 30
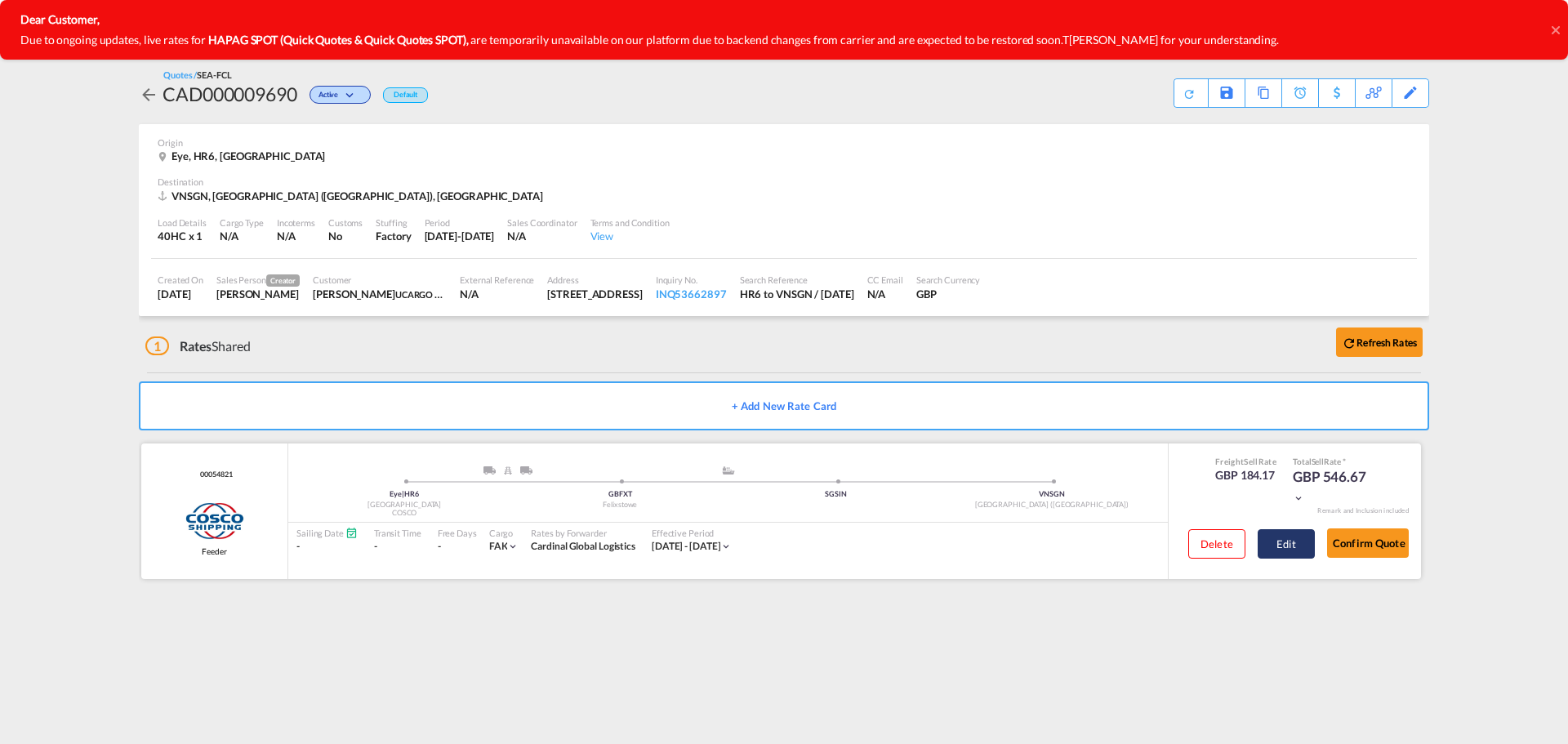
click at [1300, 550] on button "Edit" at bounding box center [1286, 544] width 57 height 30
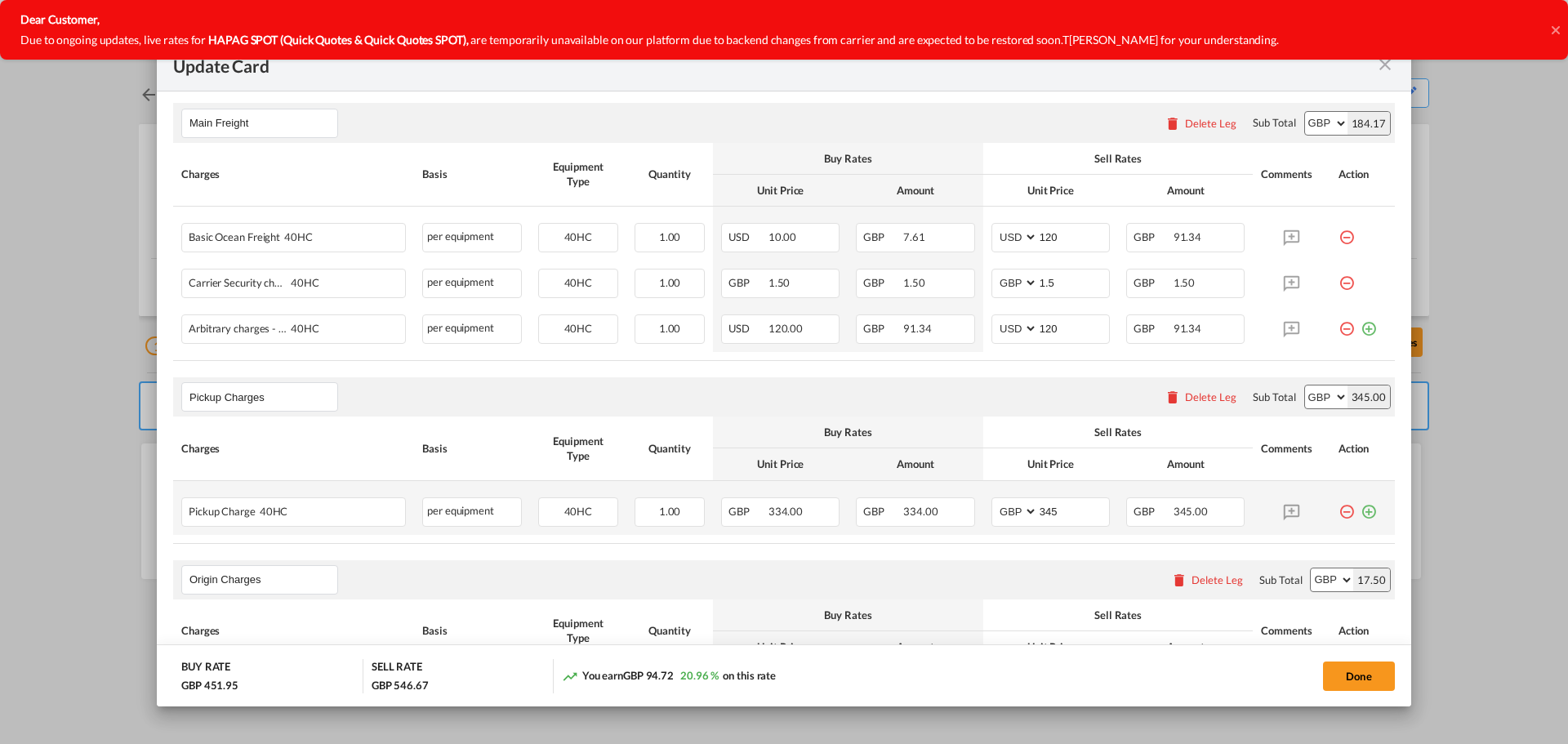
scroll to position [572, 0]
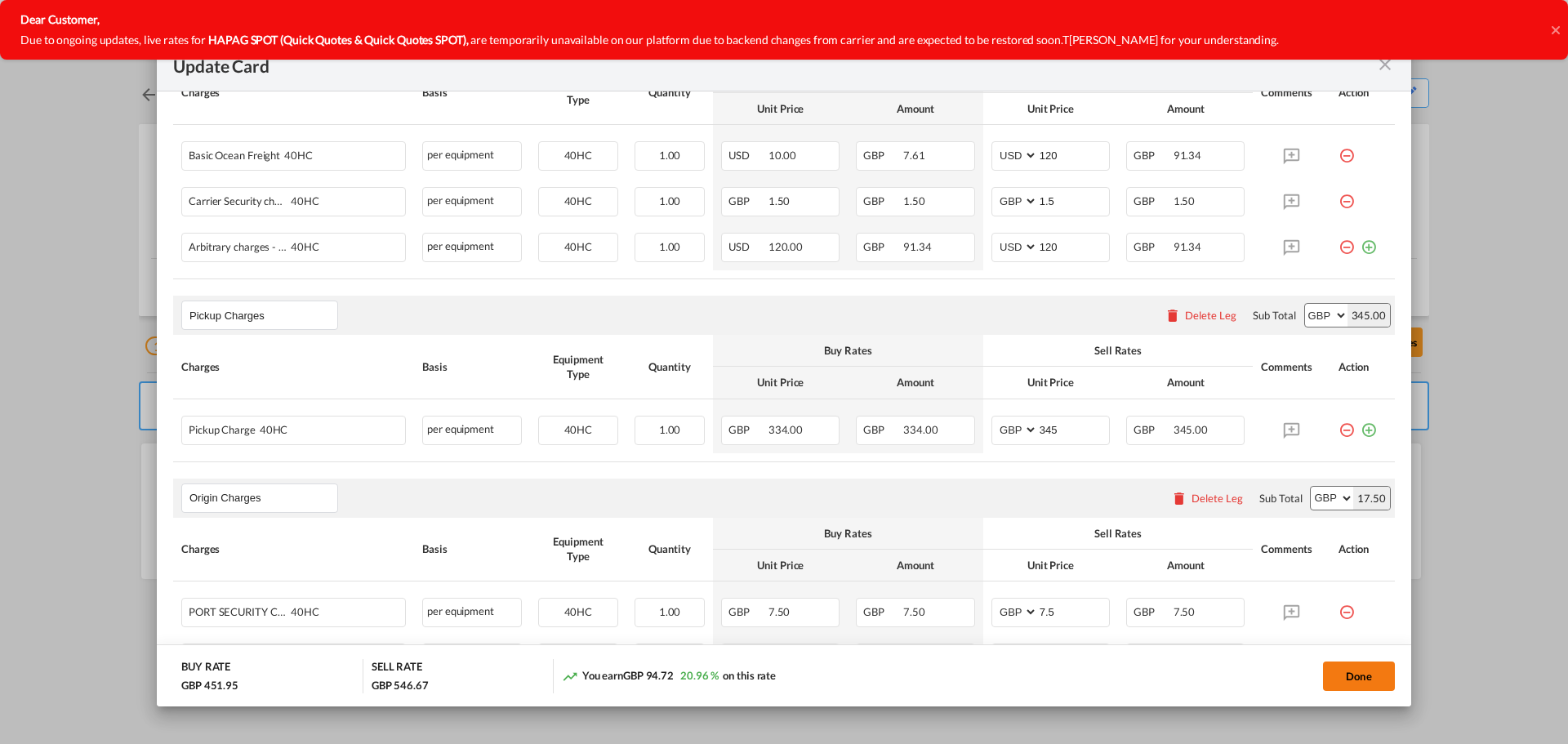
click at [1373, 675] on button "Done" at bounding box center [1359, 676] width 72 height 30
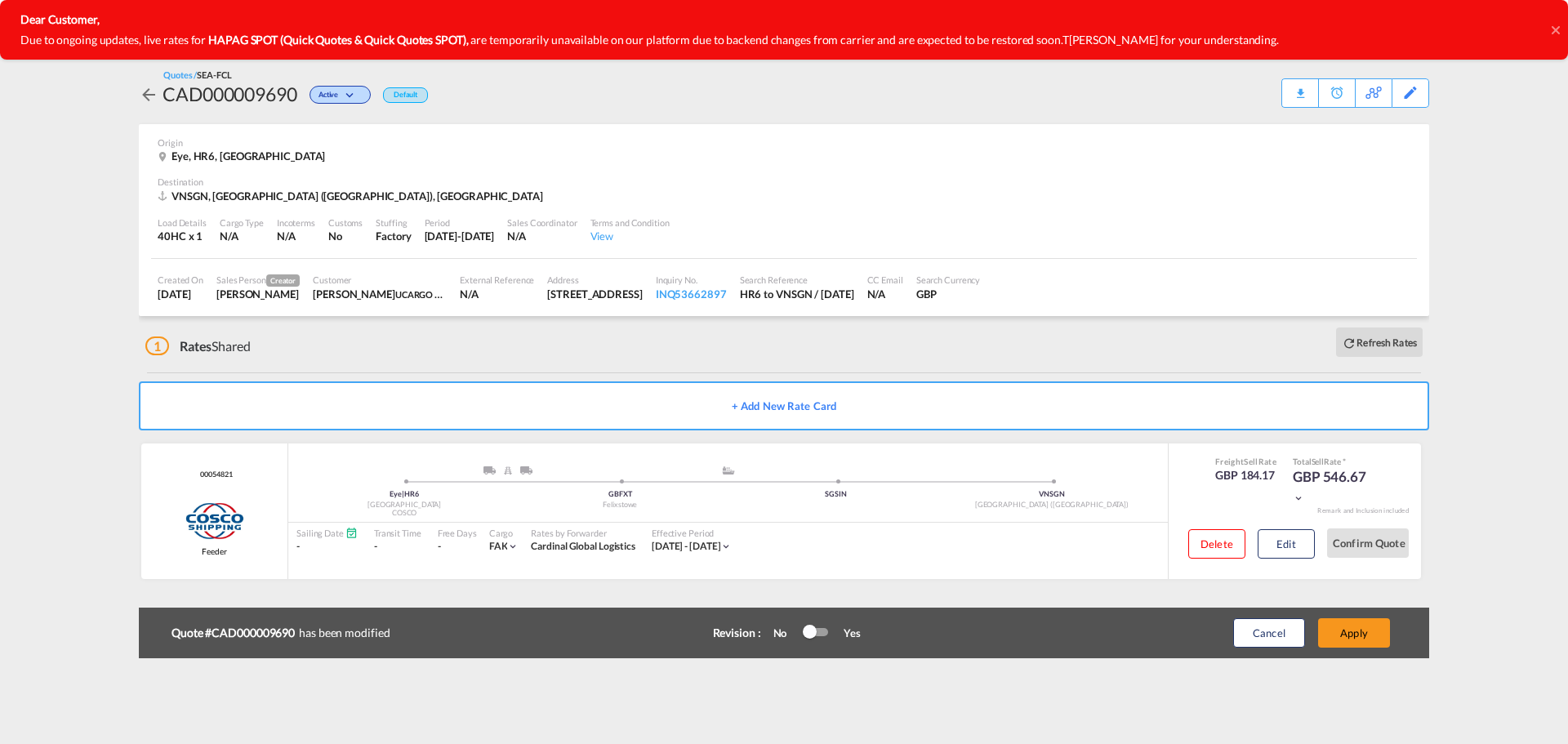
click at [143, 94] on md-icon "icon-arrow-left" at bounding box center [148, 95] width 20 height 20
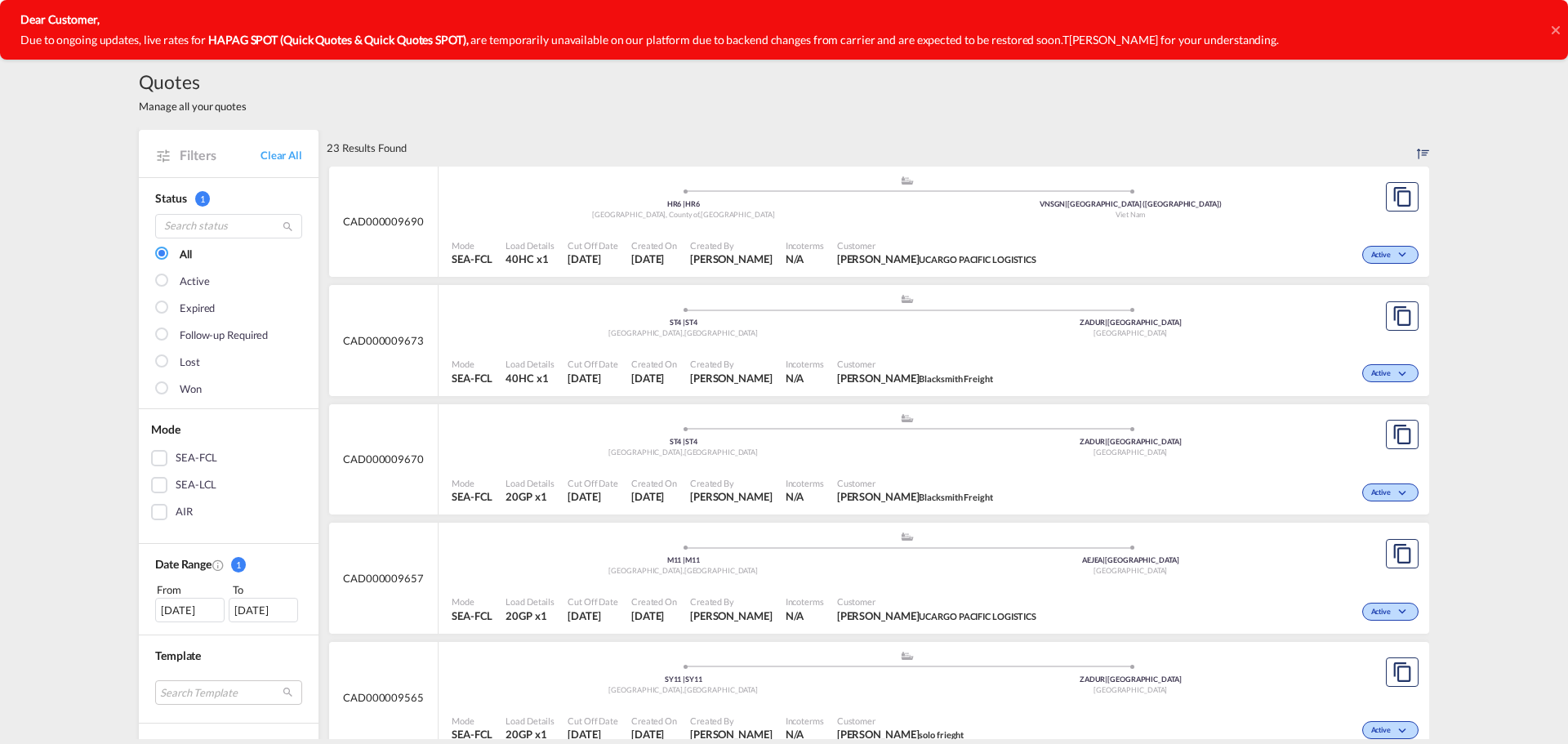
click at [1558, 32] on icon at bounding box center [1555, 30] width 9 height 9
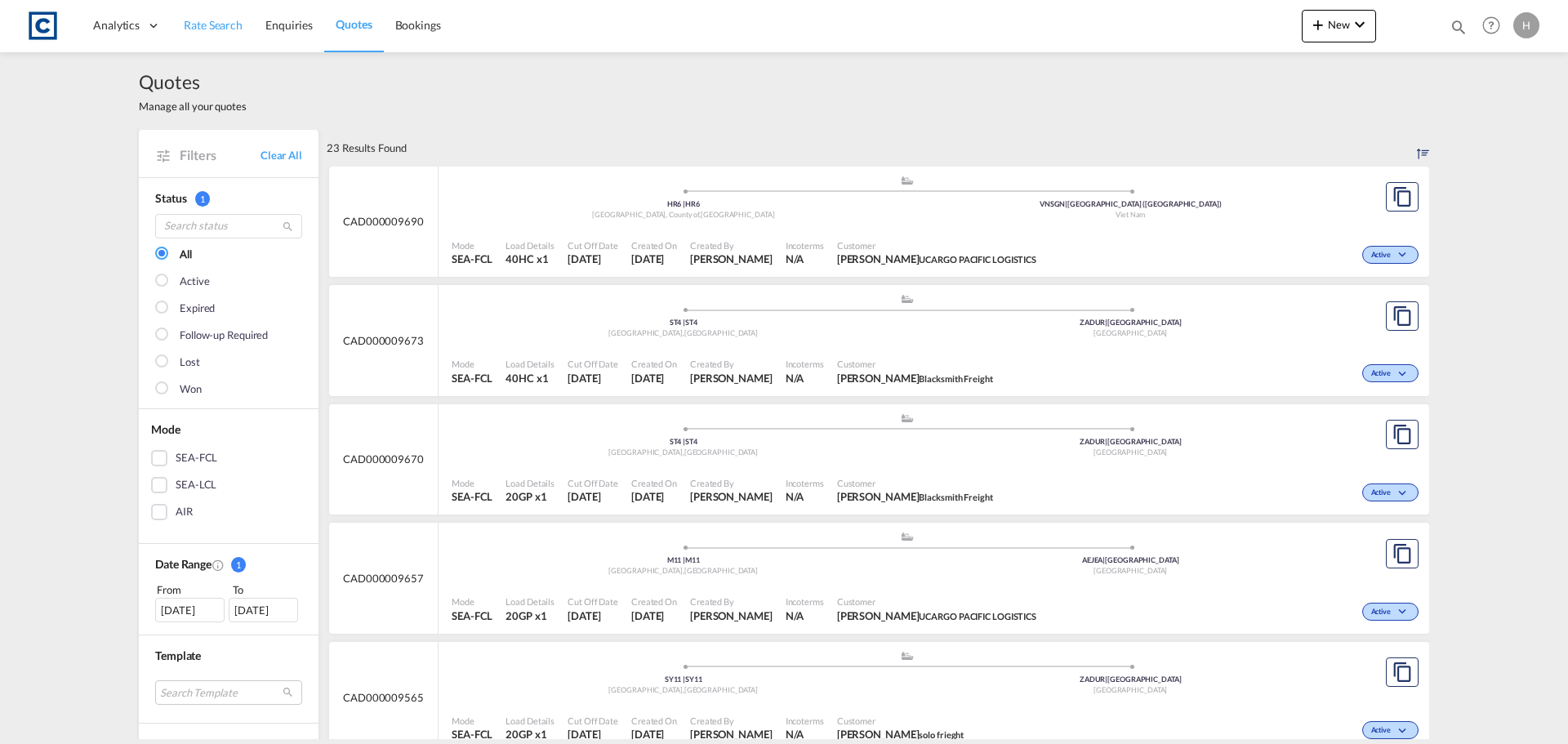
click at [233, 30] on span "Rate Search" at bounding box center [213, 25] width 59 height 14
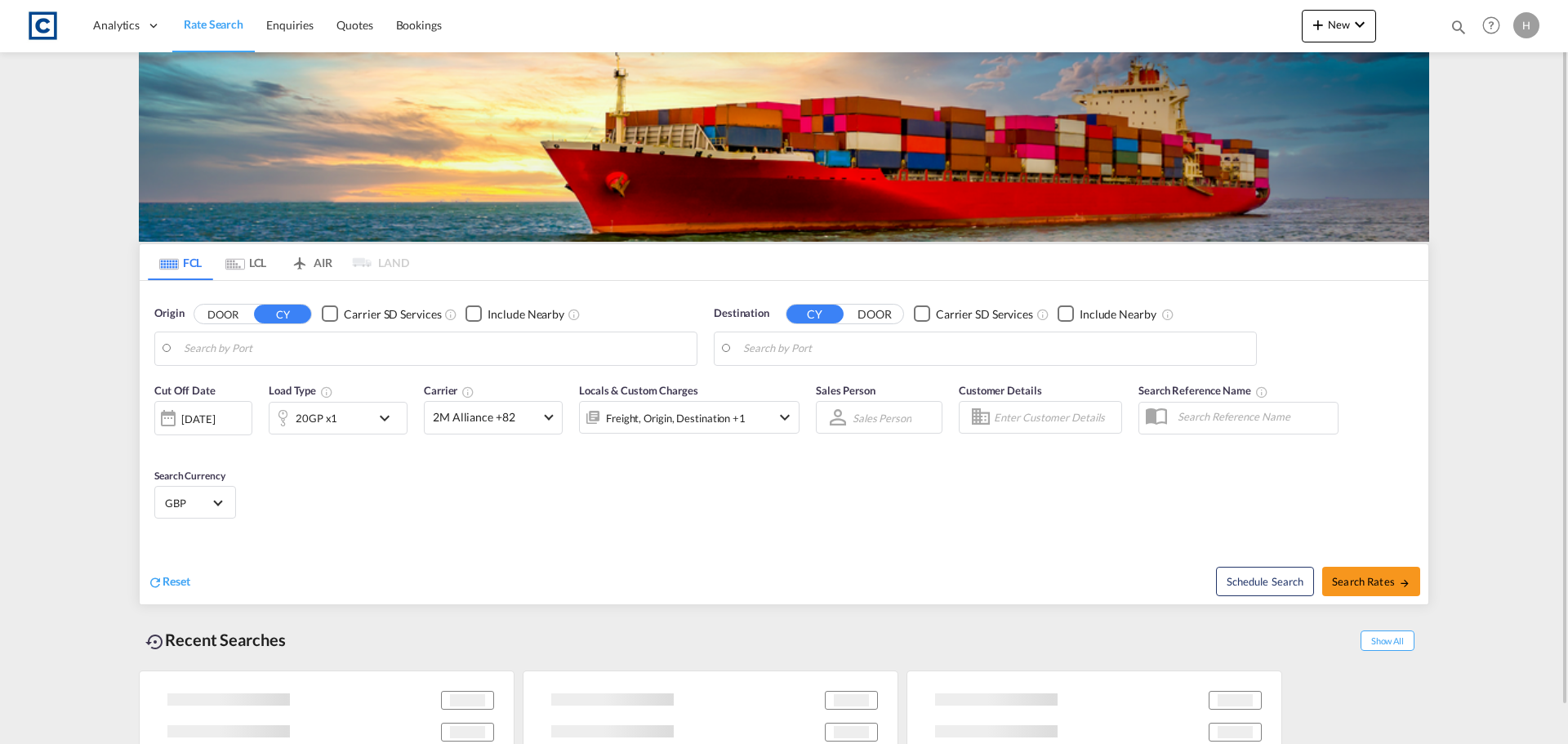
type input "GB-HR6, Herefordshire, County of"
type input "Ho Chi Minh City (Saigon), VNSGN"
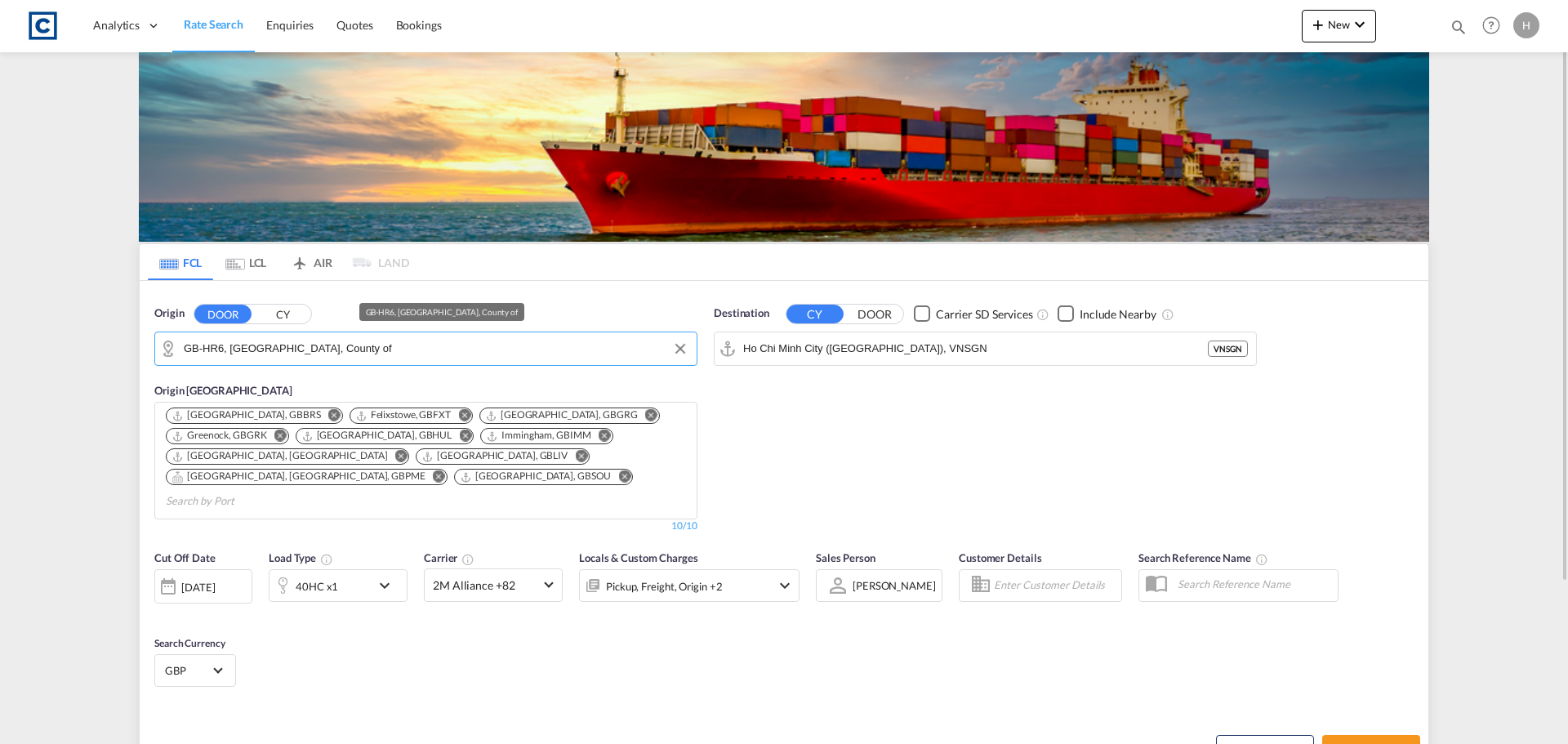
click at [249, 348] on input "GB-HR6, Herefordshire, County of" at bounding box center [436, 349] width 504 height 25
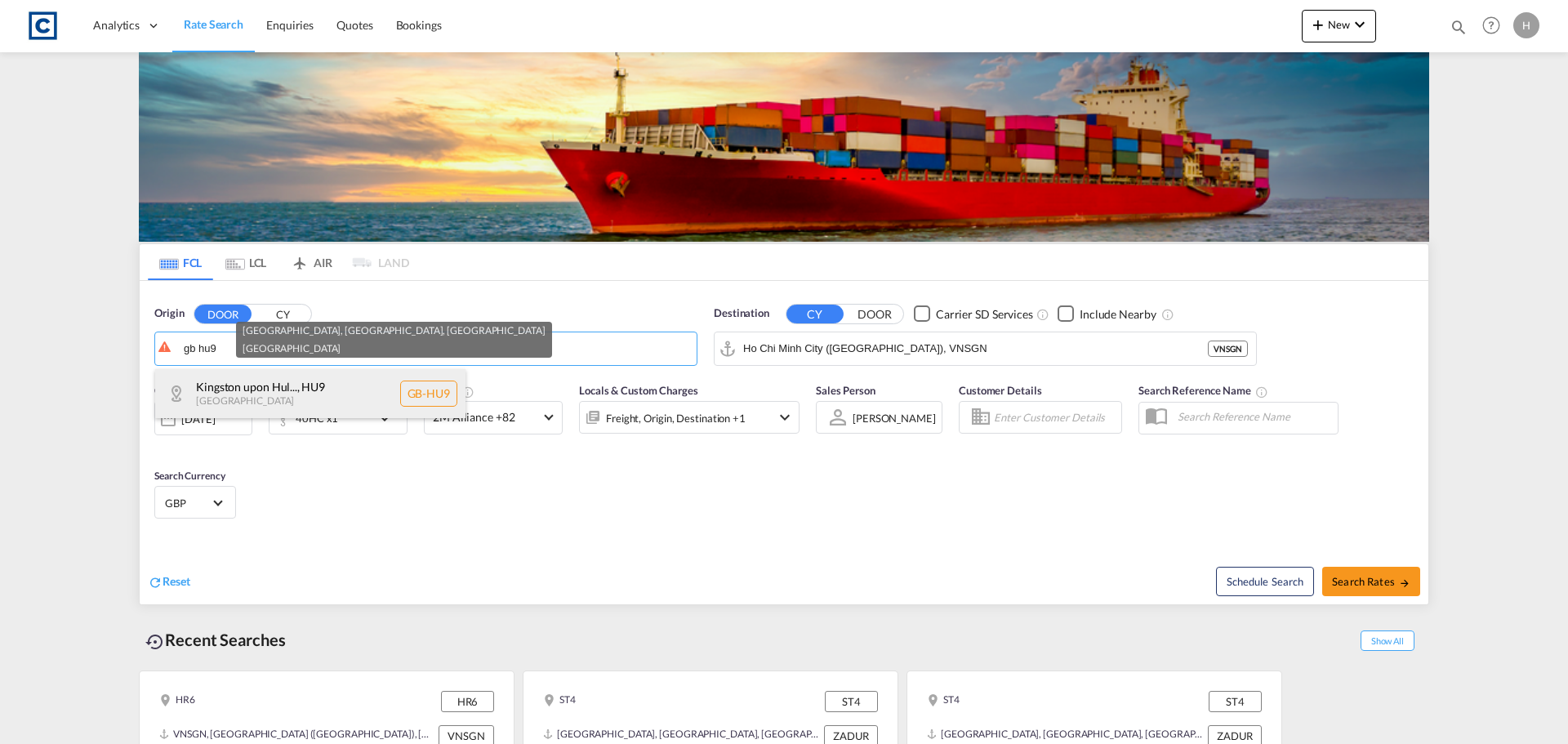
click at [424, 389] on div "Kingston upon Hul... , HU9 United Kingdom GB-HU9" at bounding box center [310, 394] width 310 height 49
type input "GB-HU9, Kingston upon Hull, City of"
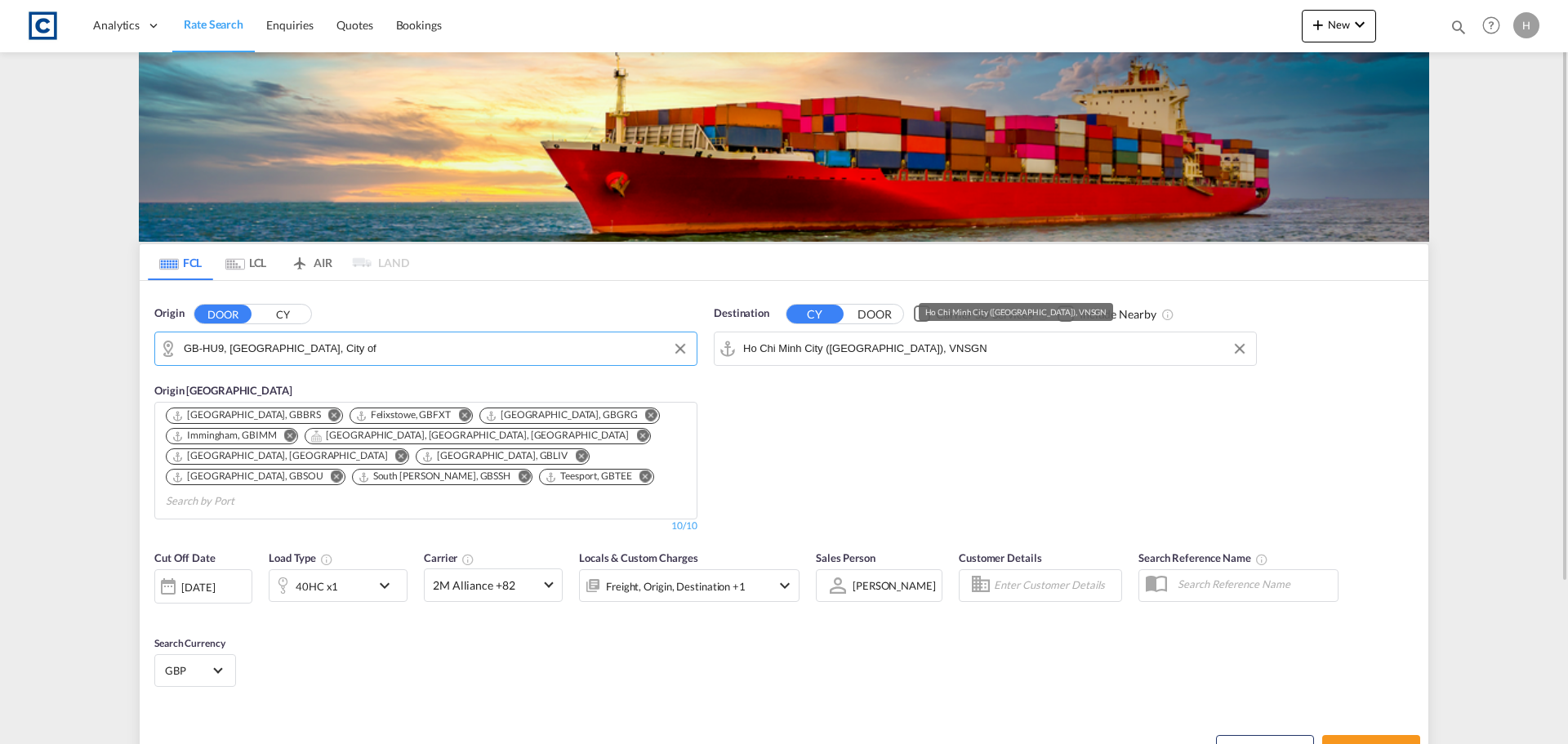
click at [917, 356] on input "Ho Chi Minh City (Saigon), VNSGN" at bounding box center [995, 349] width 504 height 25
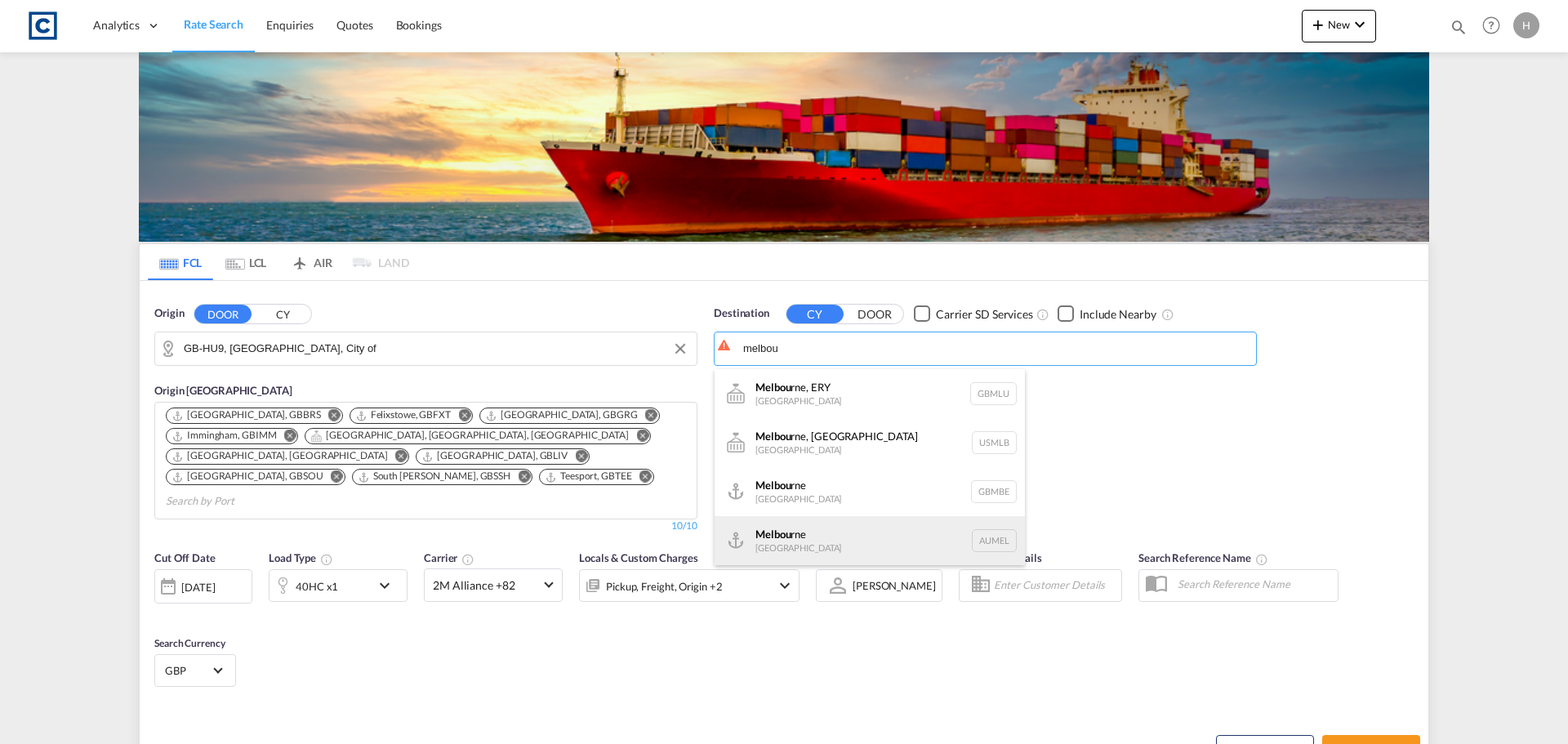
click at [995, 529] on div "Melbou rne Australia AUMEL" at bounding box center [870, 541] width 310 height 49
type input "Melbourne, AUMEL"
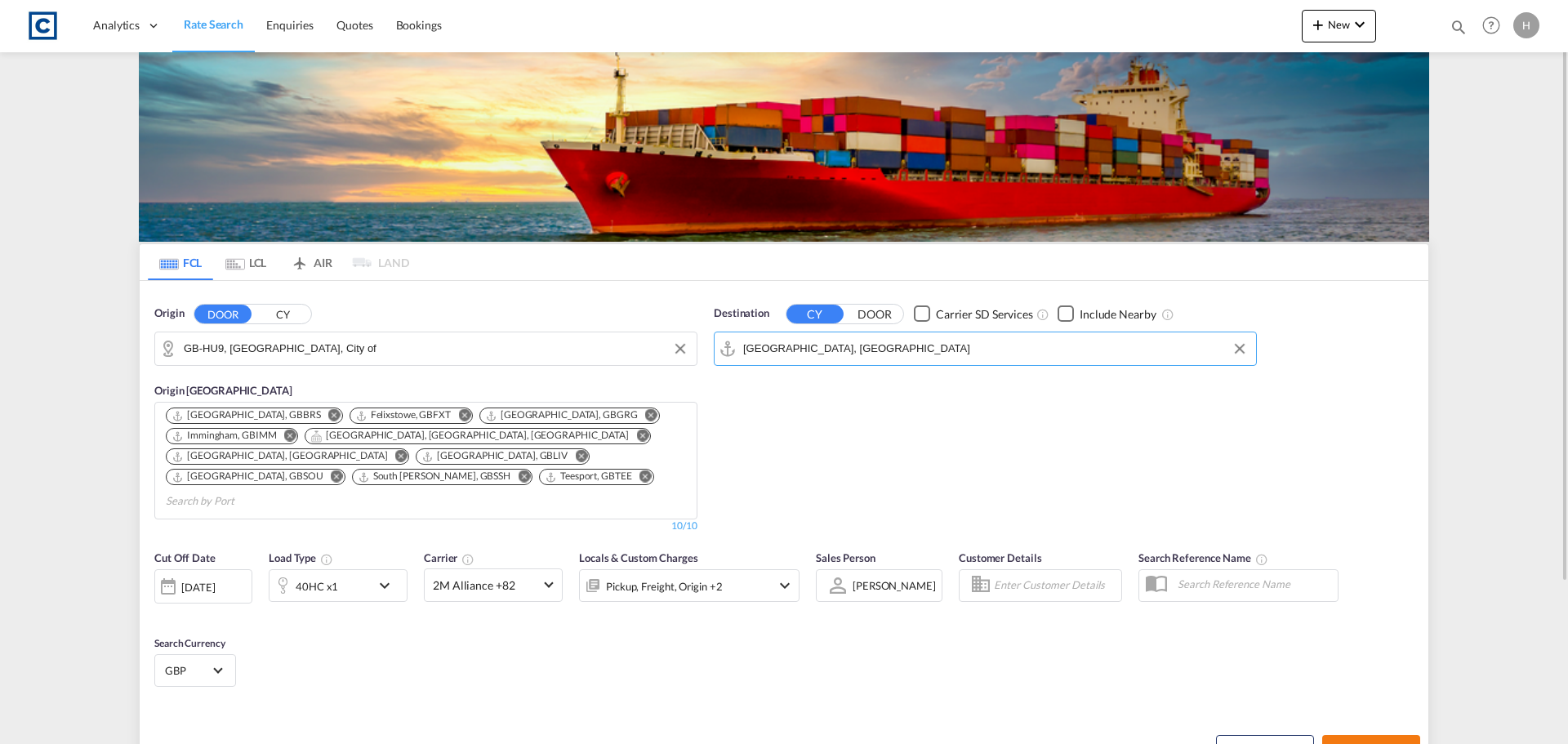
click at [1401, 743] on md-icon "icon-arrow-right" at bounding box center [1404, 750] width 11 height 11
type input "HU9 to AUMEL / [DATE]"
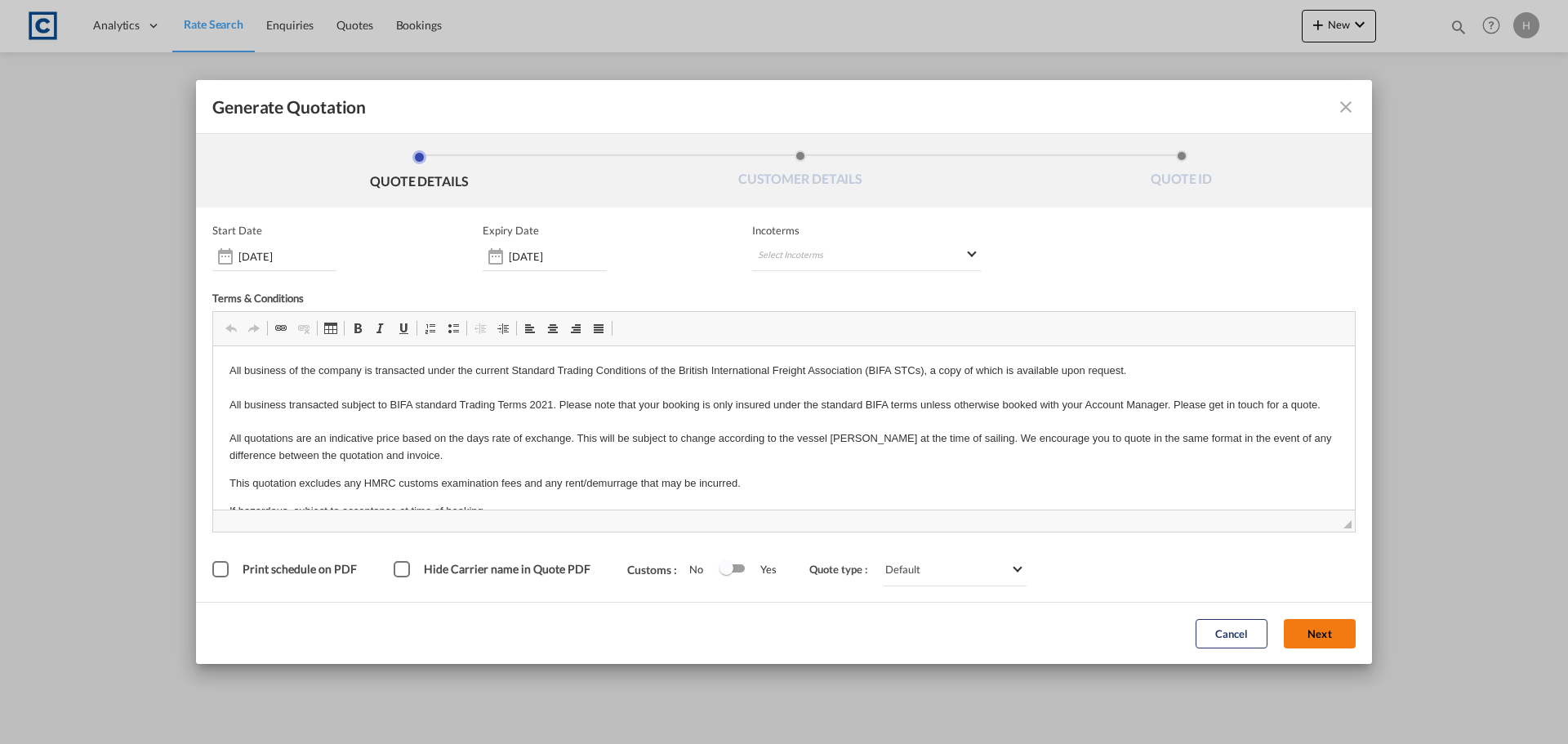
click at [1337, 636] on button "Next" at bounding box center [1320, 634] width 72 height 30
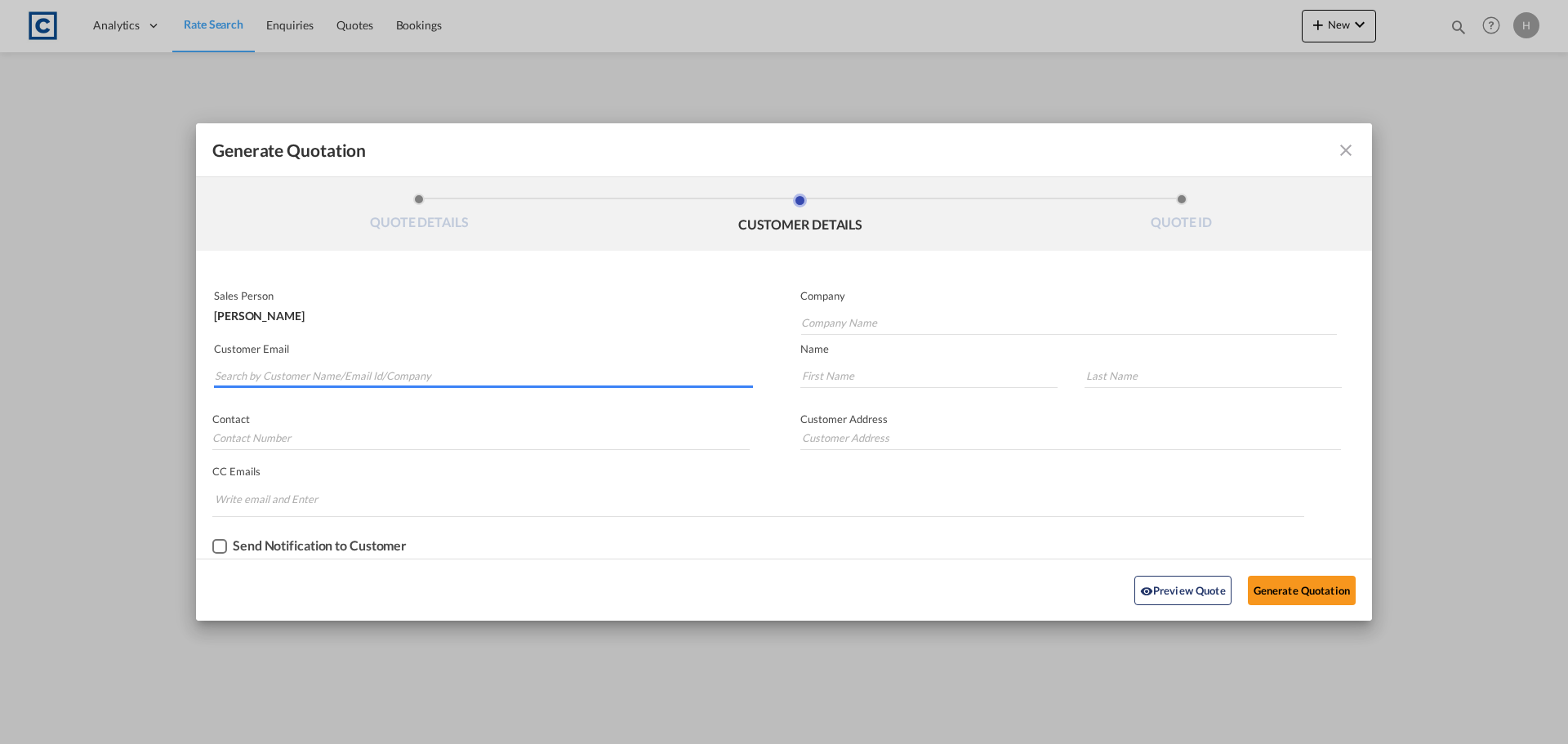
click at [345, 369] on input "Search by Customer Name/Email Id/Company" at bounding box center [484, 376] width 539 height 25
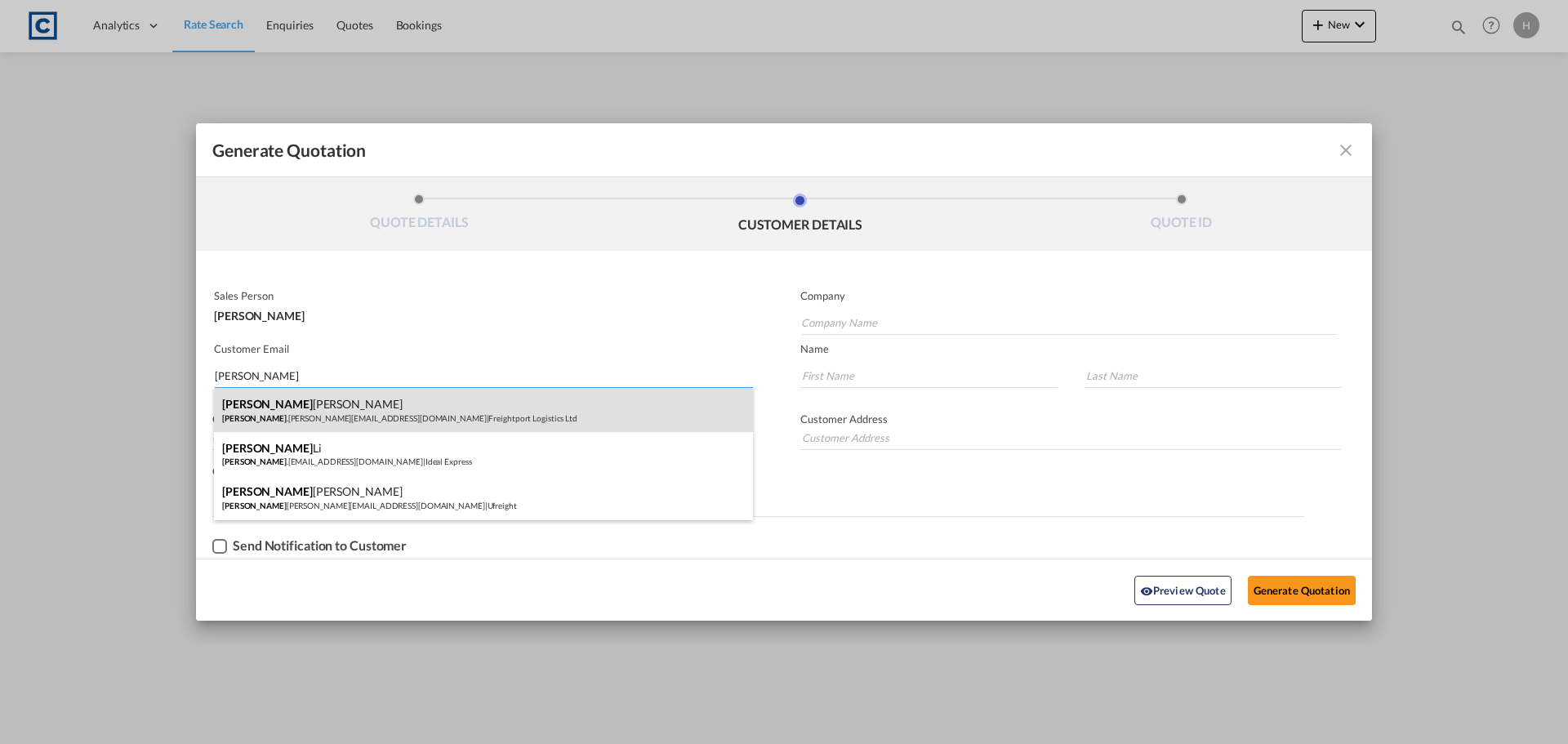
type input "[PERSON_NAME]"
click at [391, 411] on div "[PERSON_NAME] [PERSON_NAME] .[PERSON_NAME][EMAIL_ADDRESS][DOMAIN_NAME] | Freigh…" at bounding box center [483, 410] width 539 height 44
type input "Freightport Logistics Ltd"
type input "[PERSON_NAME][EMAIL_ADDRESS][PERSON_NAME][DOMAIN_NAME]"
type input "[PERSON_NAME]"
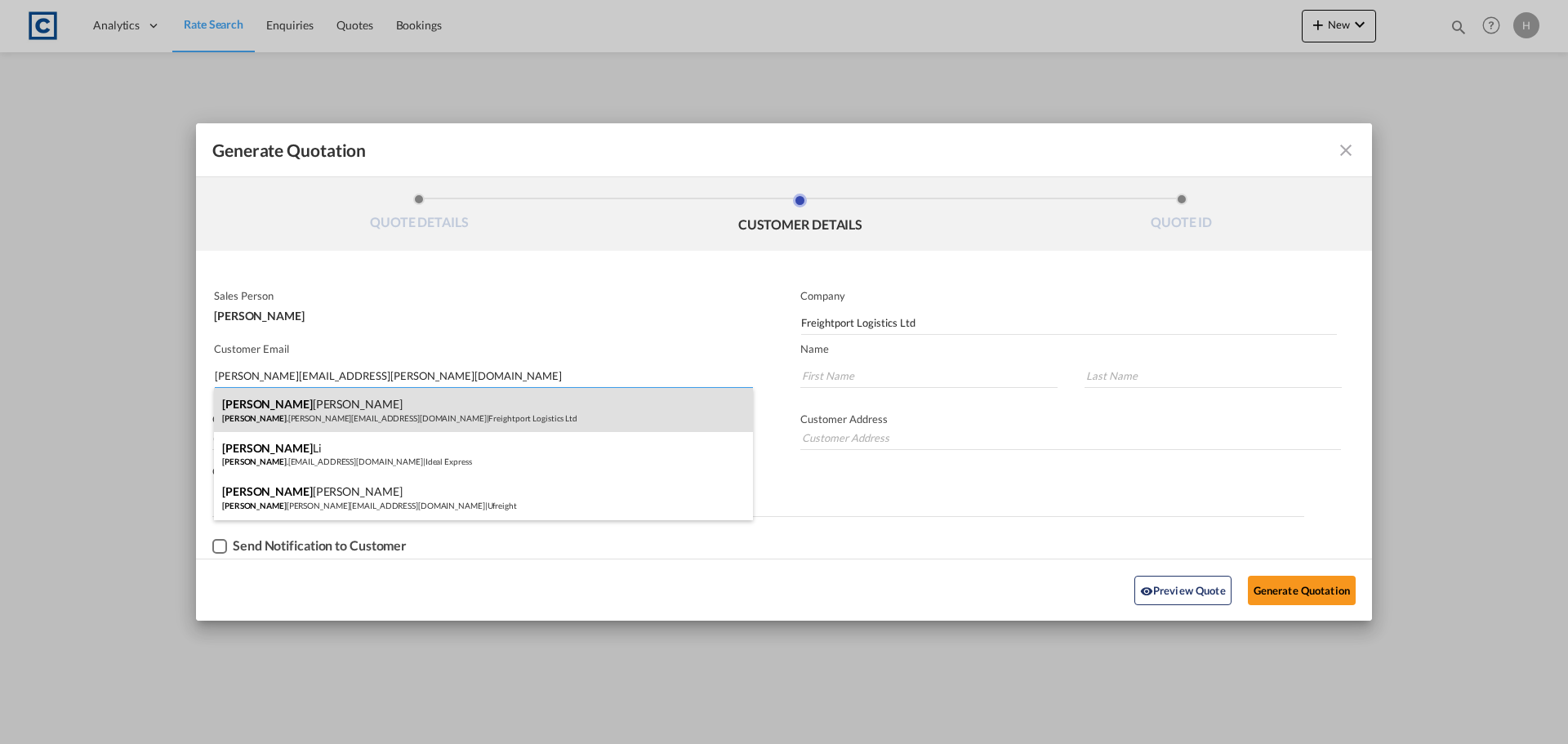
type input "[PERSON_NAME]"
type input "01482 459 023"
type input "[STREET_ADDRESS]"
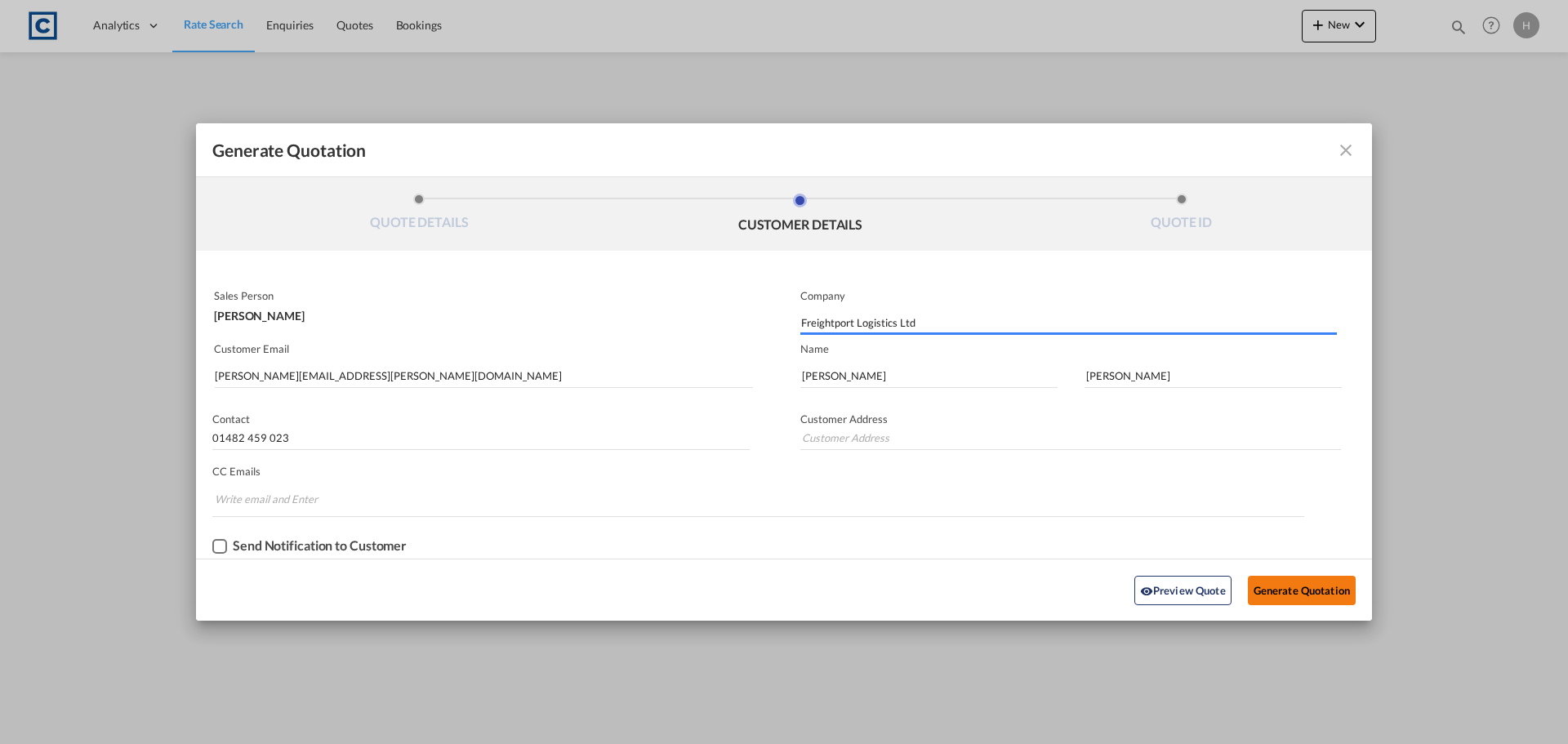
click at [1307, 582] on button "Generate Quotation" at bounding box center [1302, 591] width 108 height 30
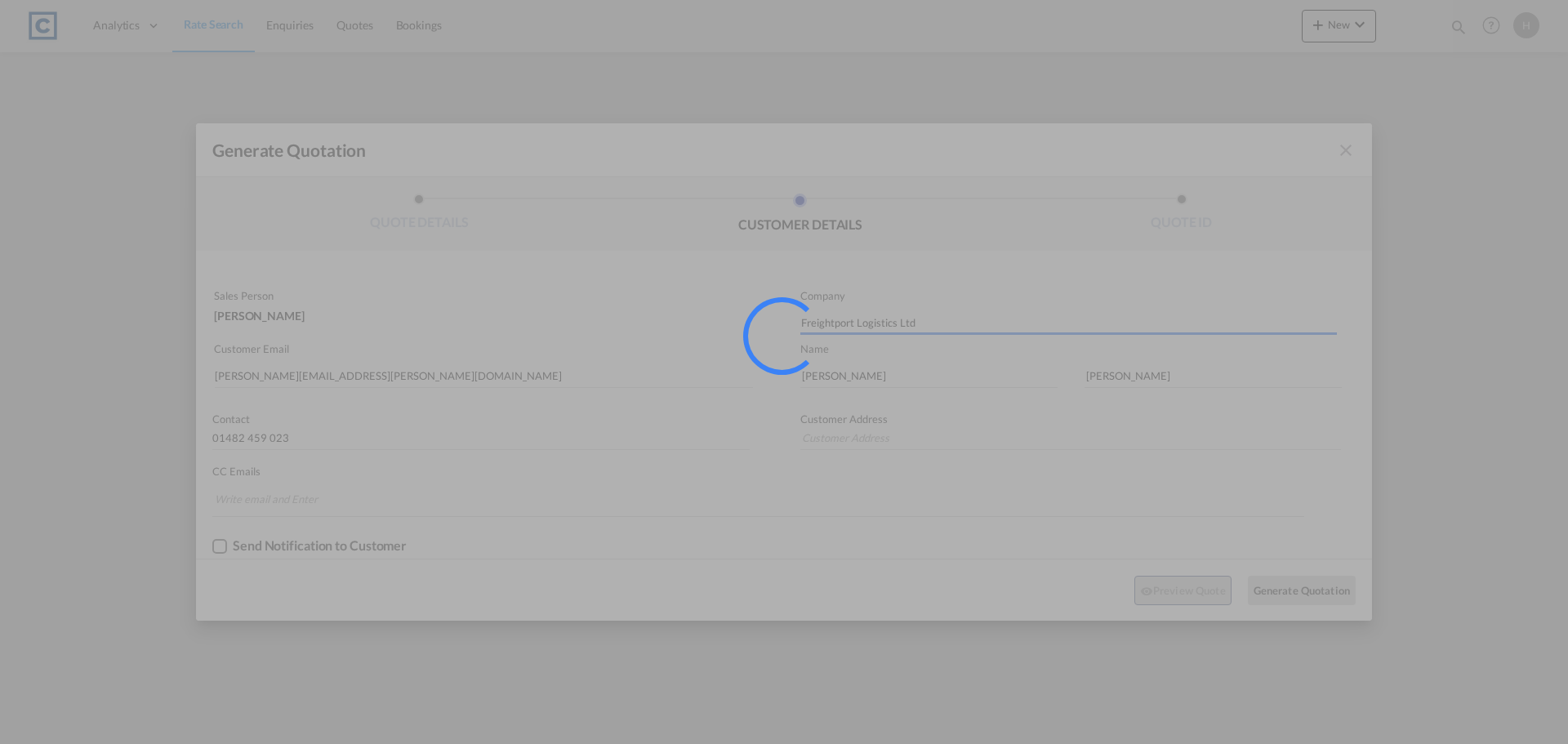
type input "[STREET_ADDRESS]"
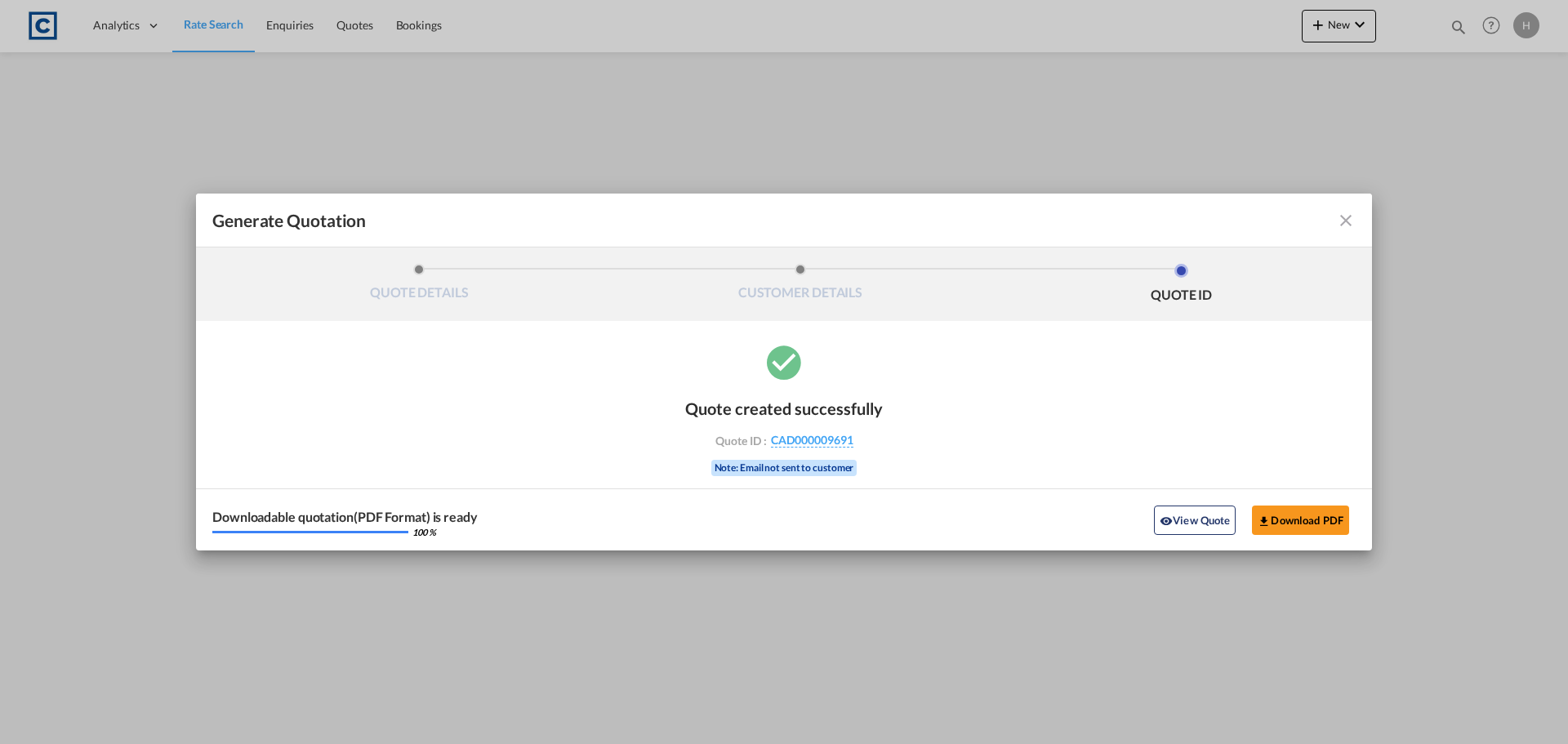
drag, startPoint x: 1193, startPoint y: 527, endPoint x: 1167, endPoint y: 526, distance: 26.0
click at [1193, 527] on button "View Quote" at bounding box center [1195, 520] width 82 height 30
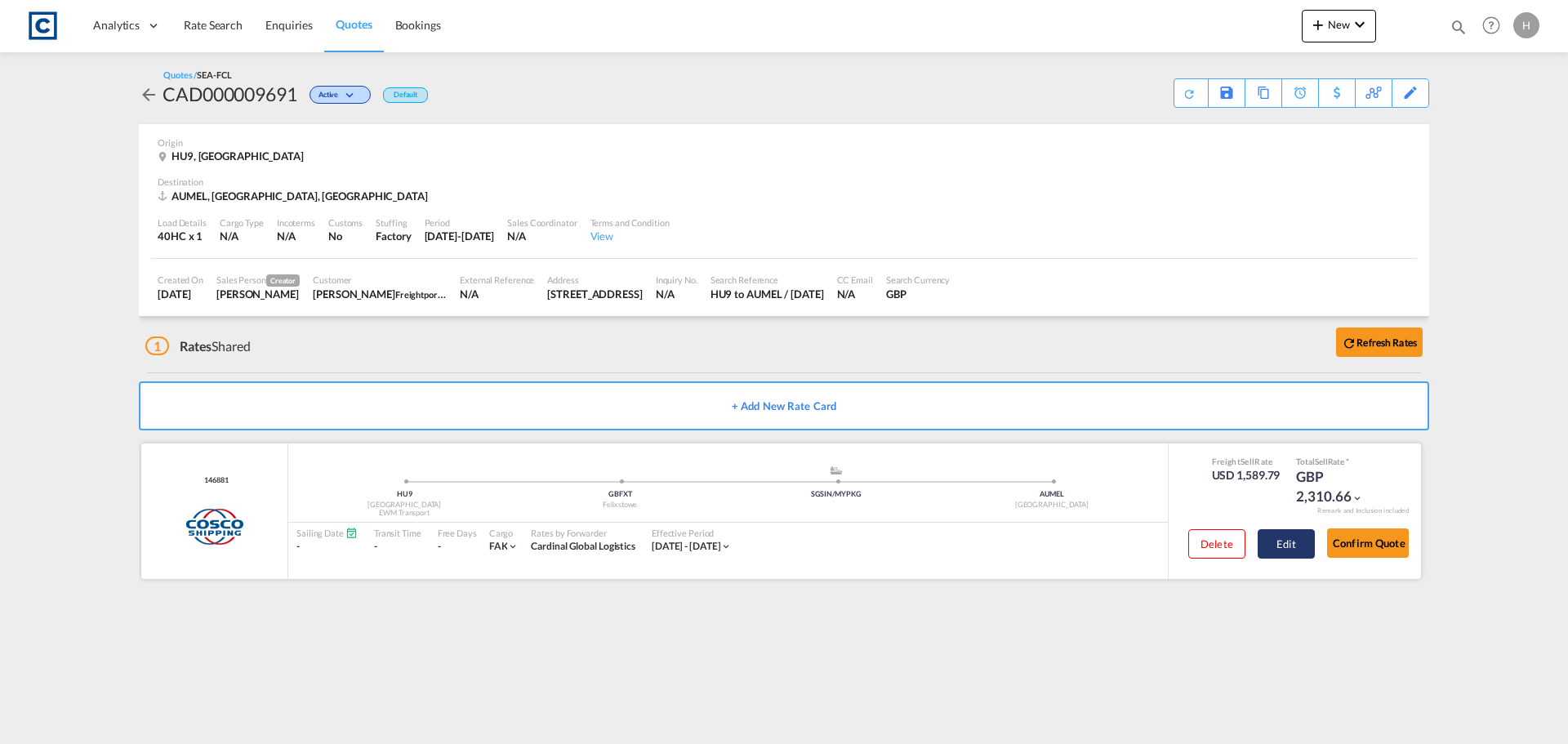
click at [1288, 533] on button "Edit" at bounding box center [1286, 544] width 57 height 30
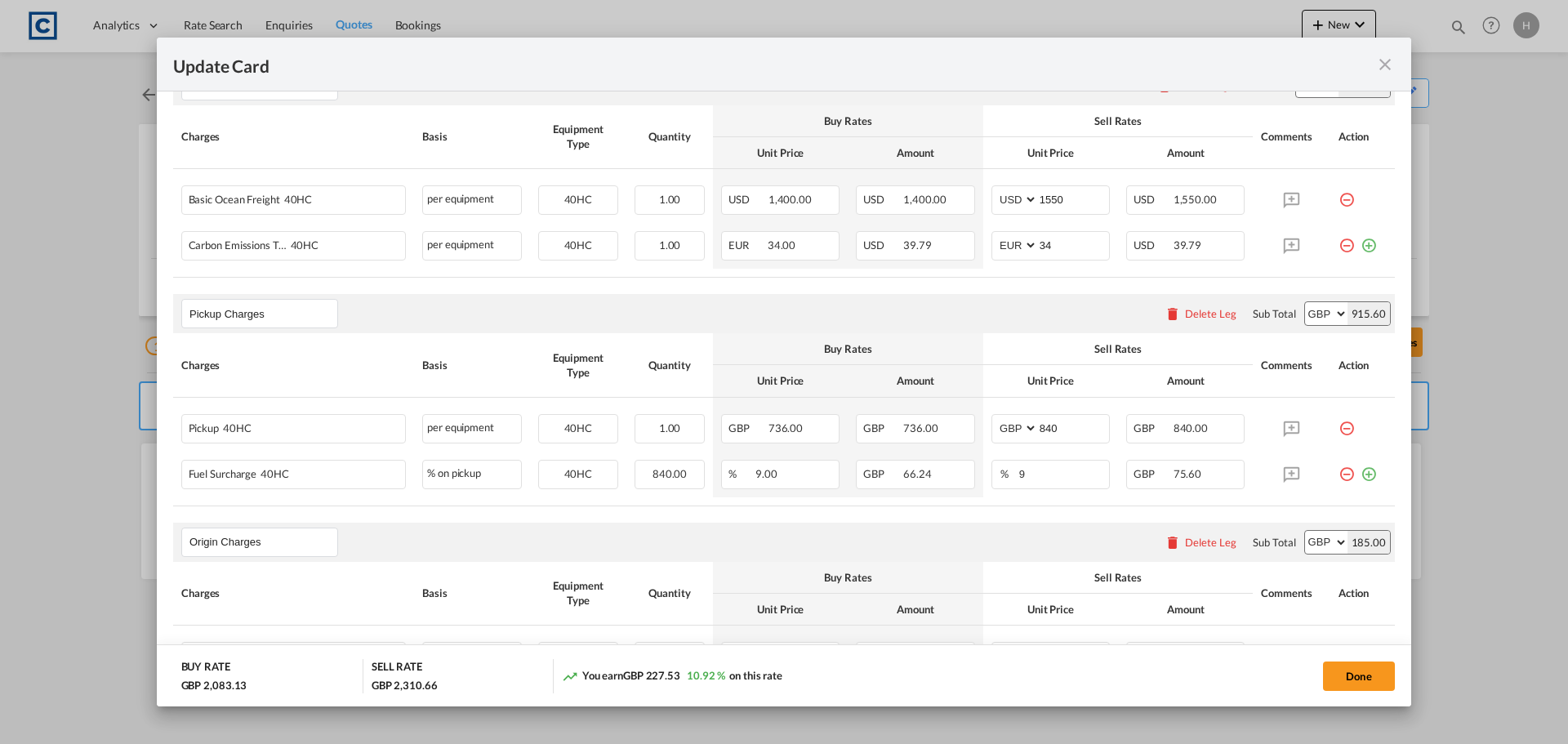
scroll to position [572, 0]
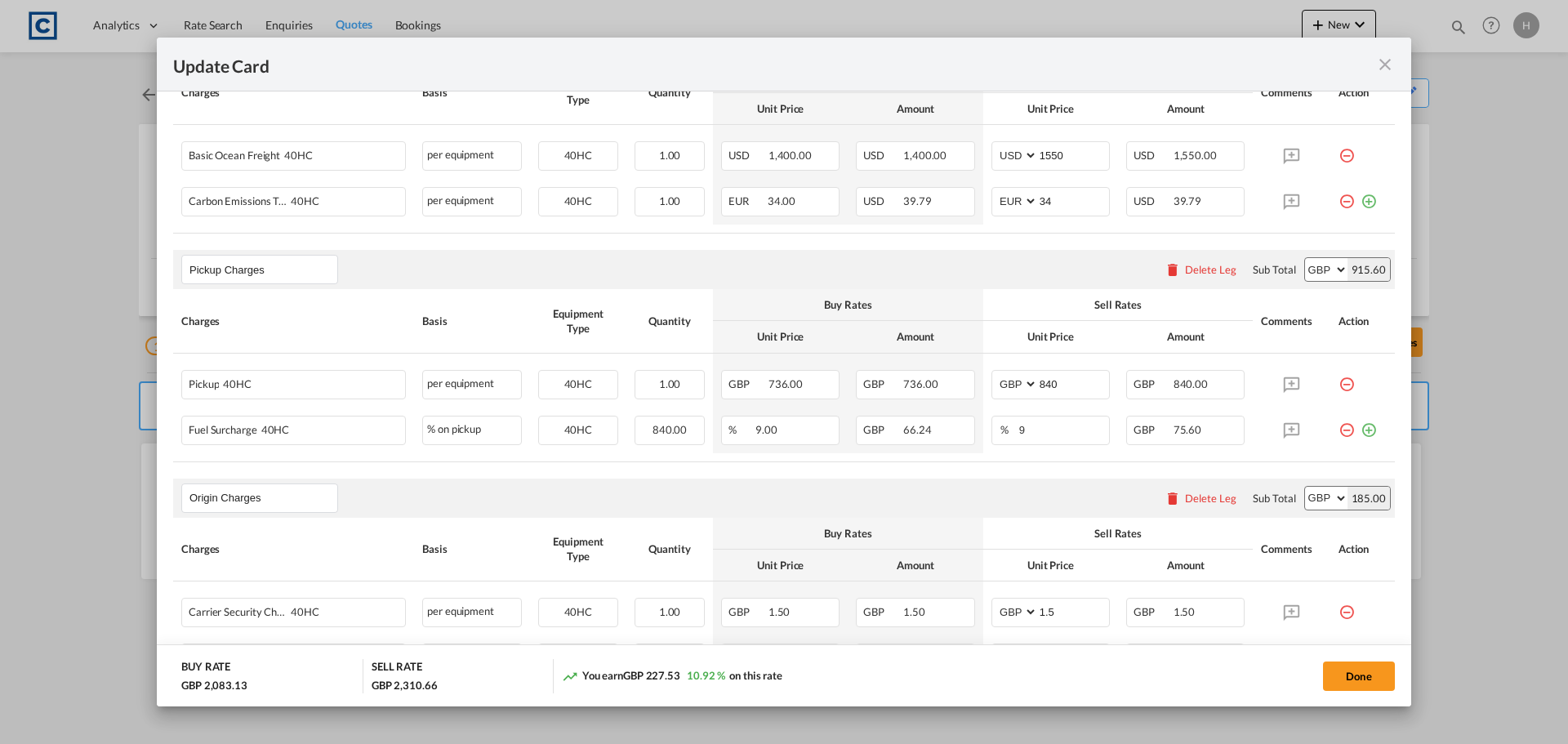
click at [1347, 269] on div "915.60" at bounding box center [1369, 269] width 43 height 23
click at [1366, 667] on button "Done" at bounding box center [1359, 676] width 72 height 30
